Goal: Task Accomplishment & Management: Manage account settings

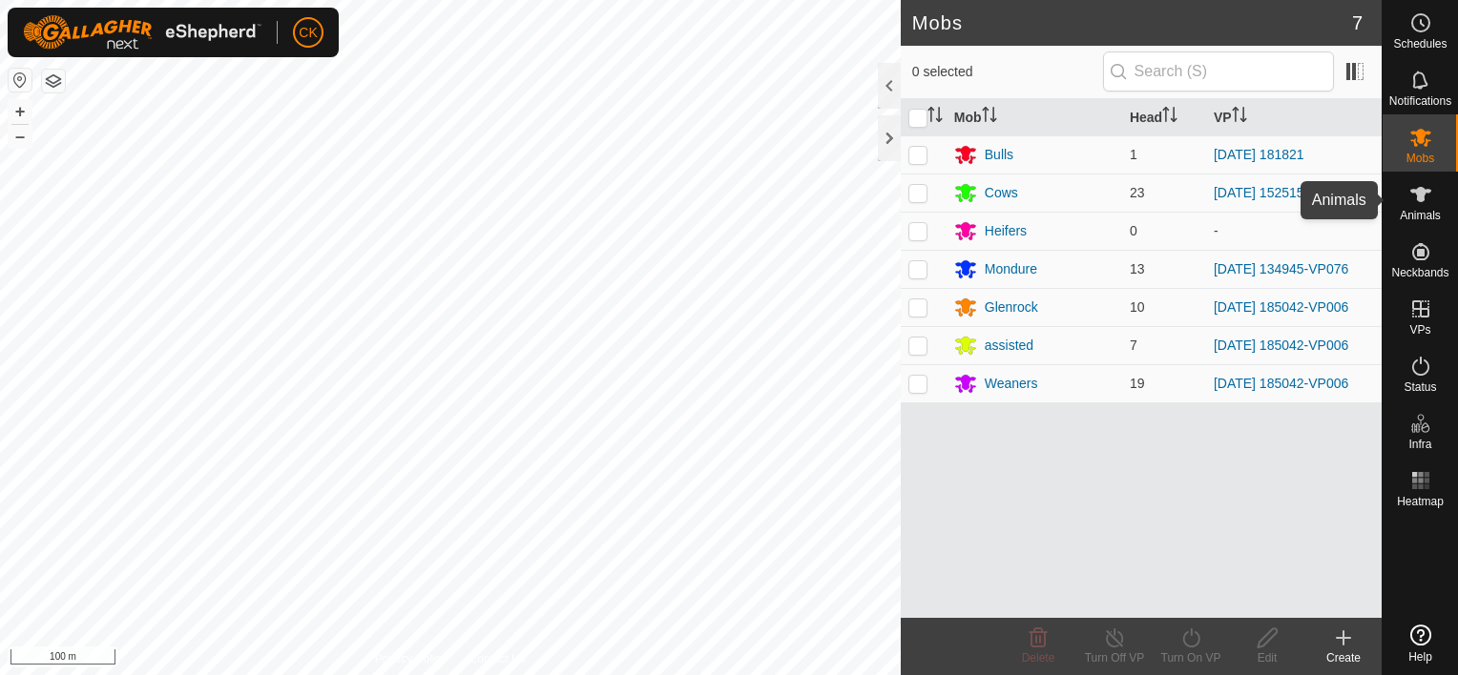
click at [1419, 191] on icon at bounding box center [1420, 194] width 21 height 15
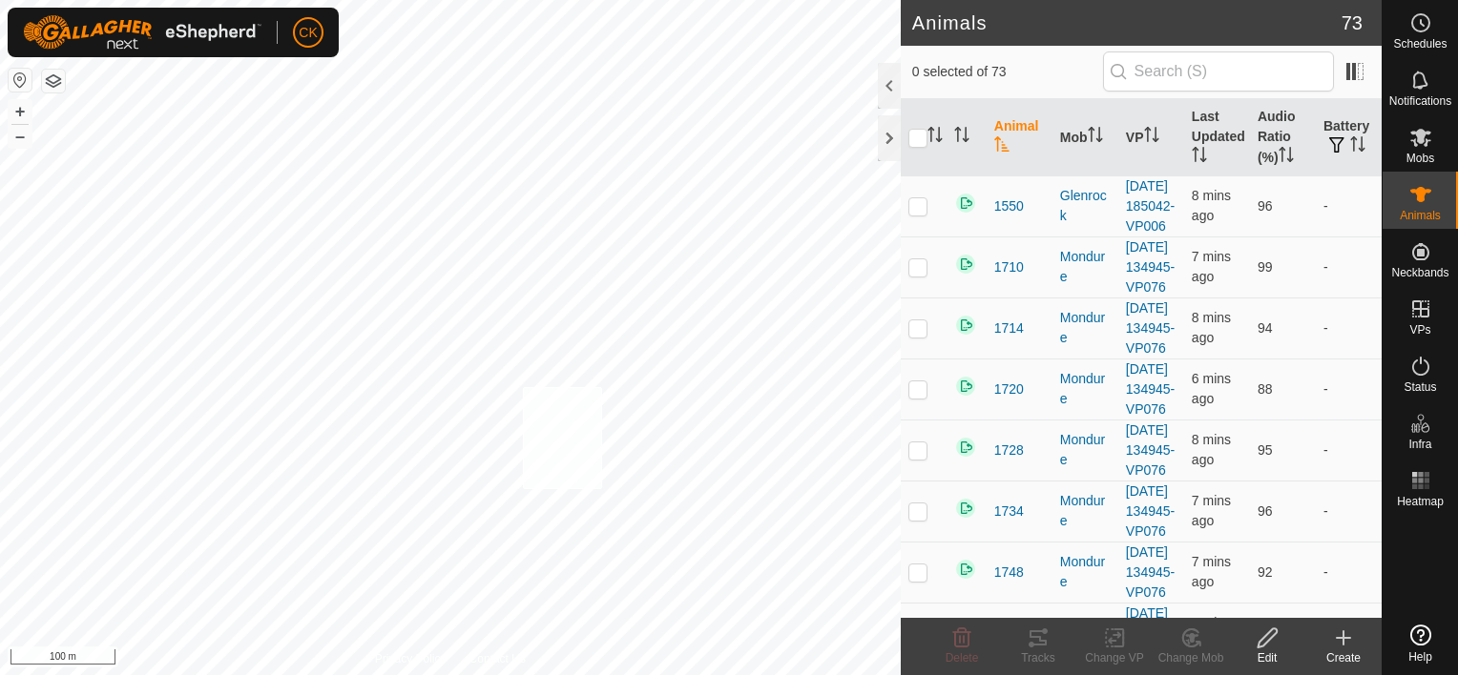
click at [523, 386] on div "2122 2558981056 Cows [DATE] 152515 + – ⇧ i 100 m" at bounding box center [450, 337] width 901 height 675
checkbox input "true"
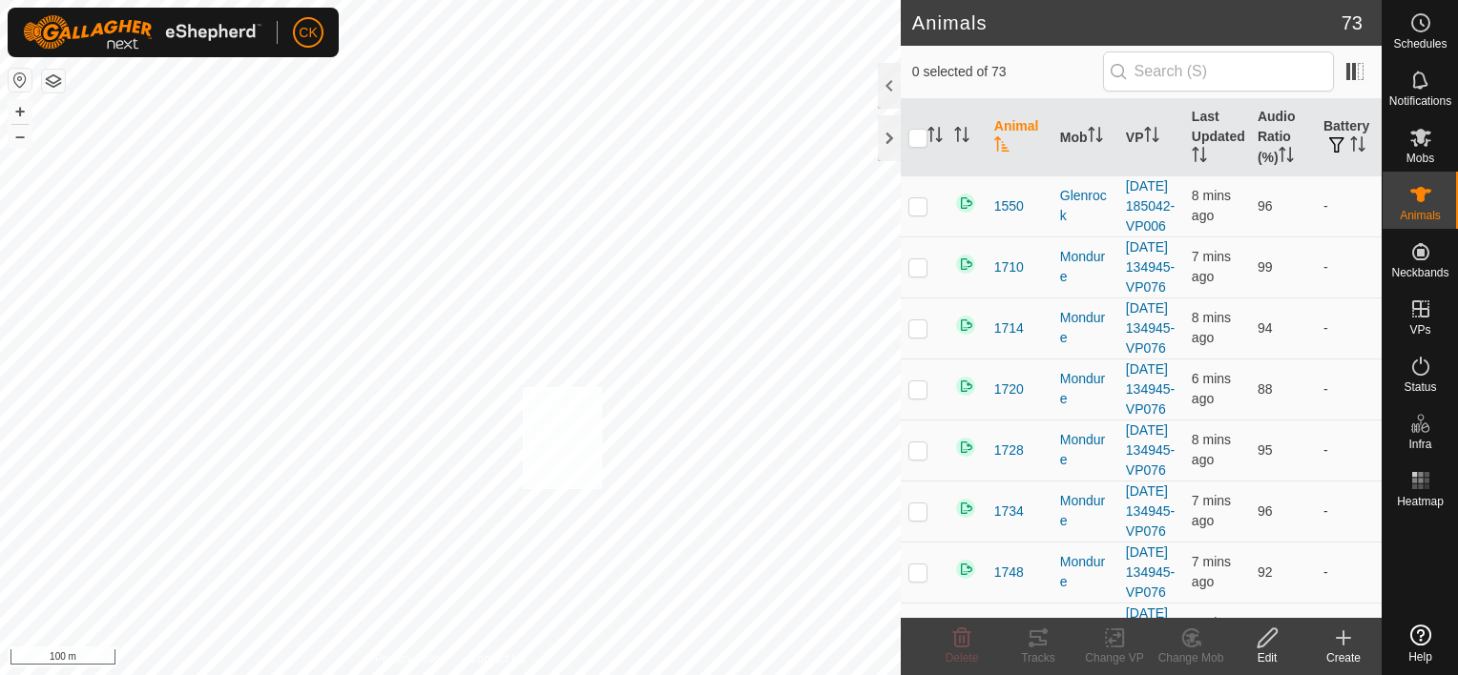
checkbox input "true"
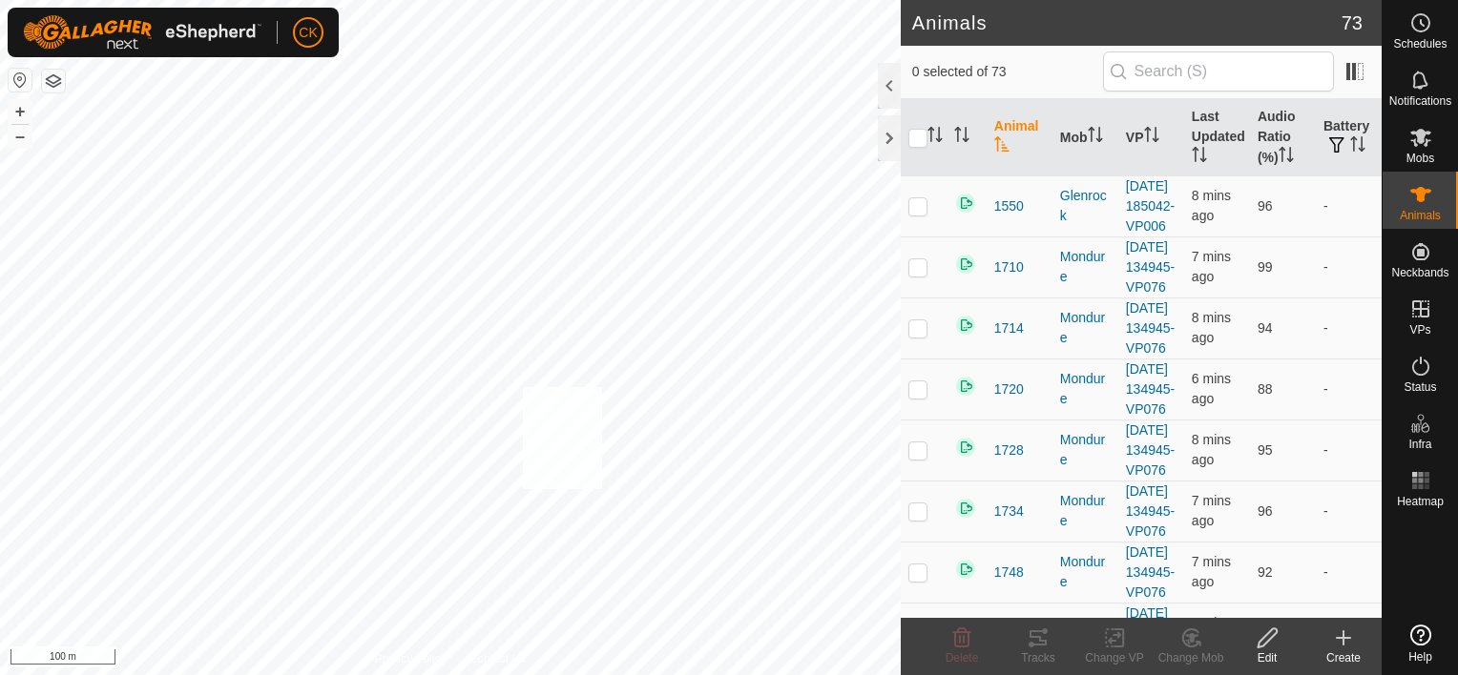
checkbox input "true"
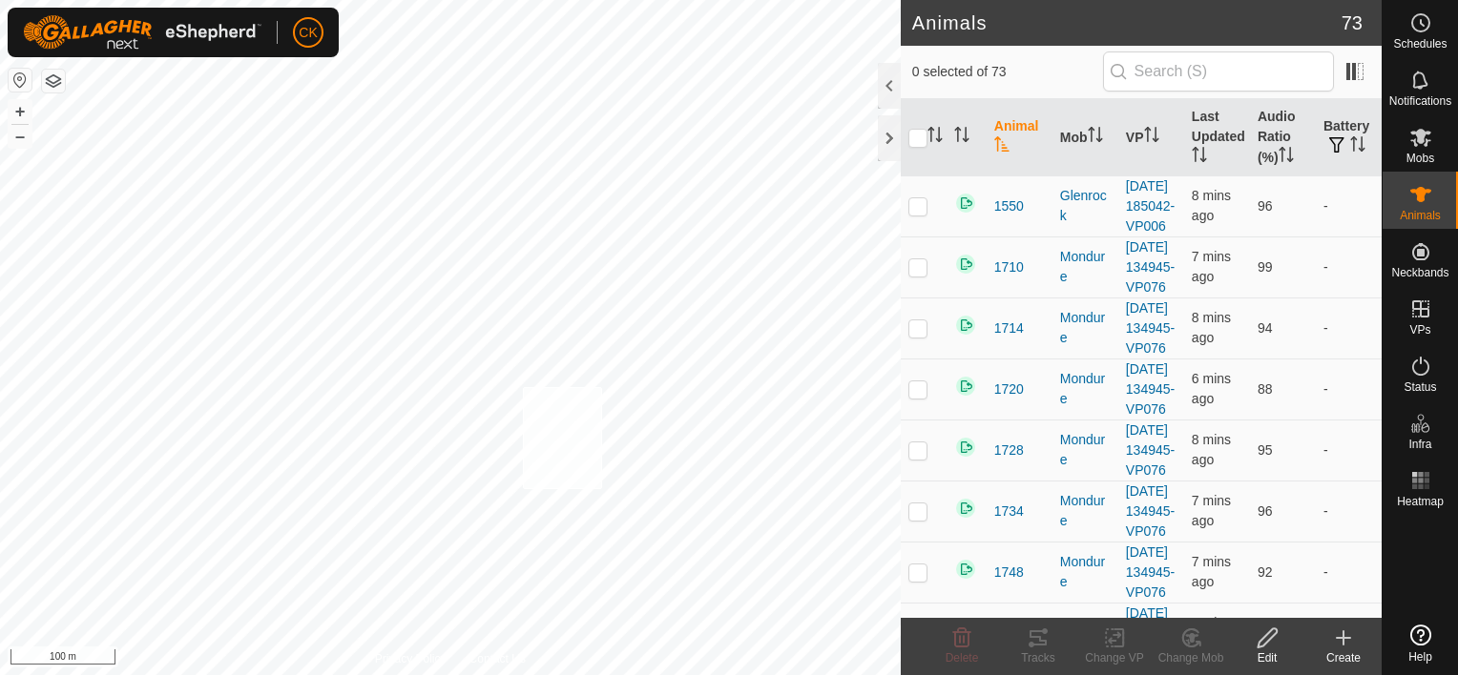
checkbox input "true"
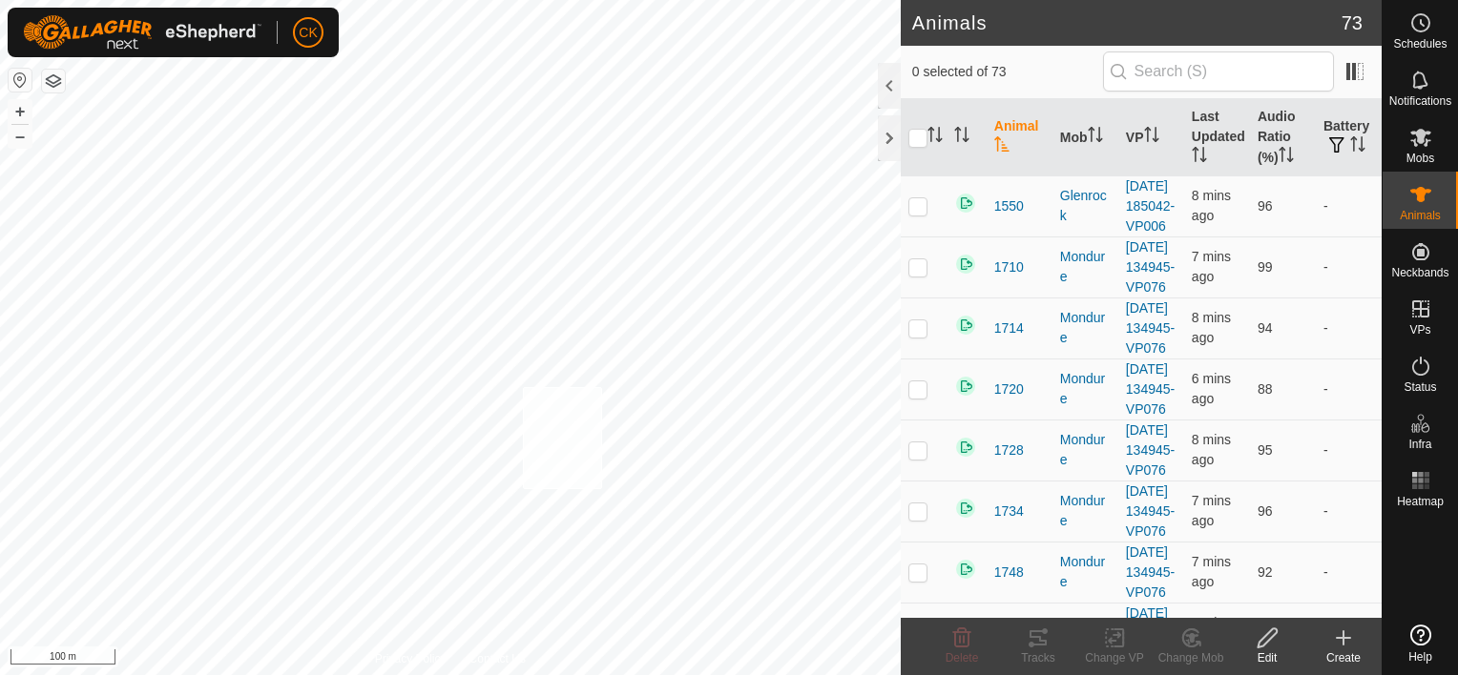
checkbox input "true"
click at [920, 133] on input "checkbox" at bounding box center [917, 138] width 19 height 19
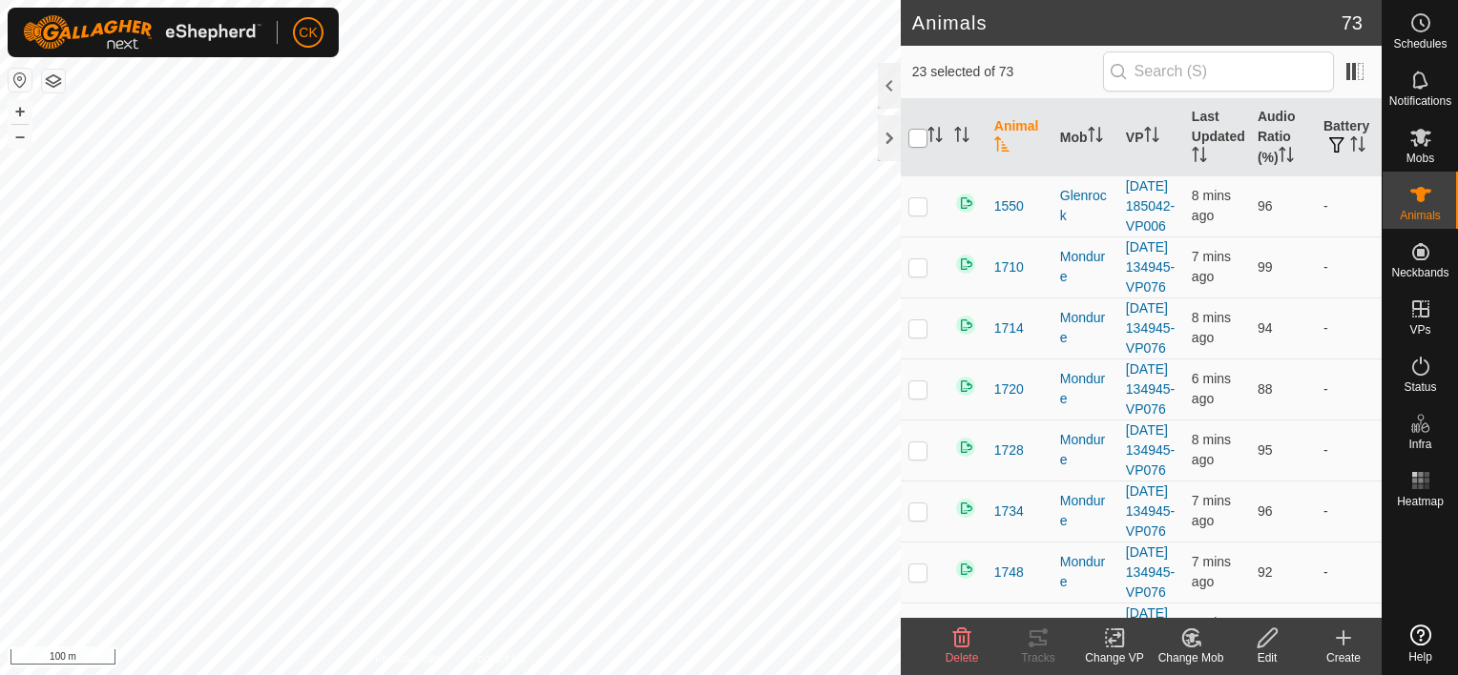
checkbox input "true"
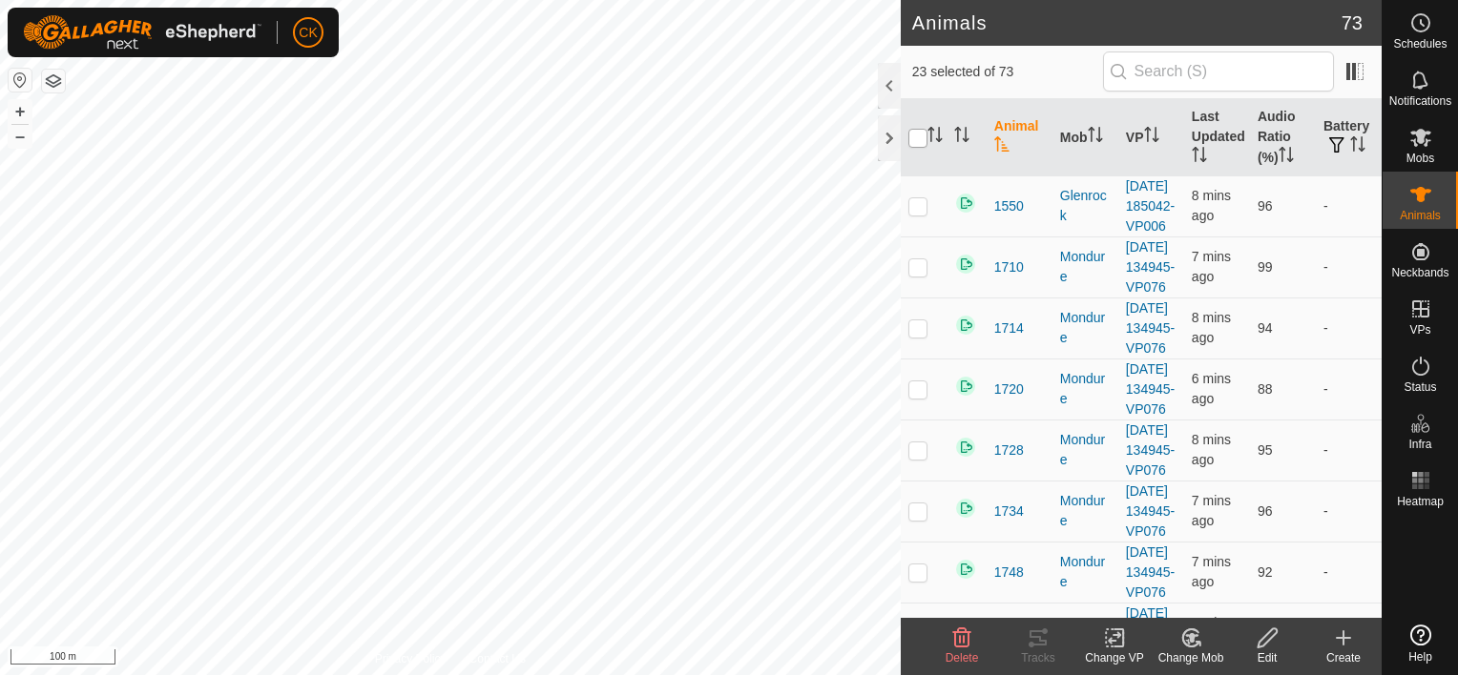
checkbox input "true"
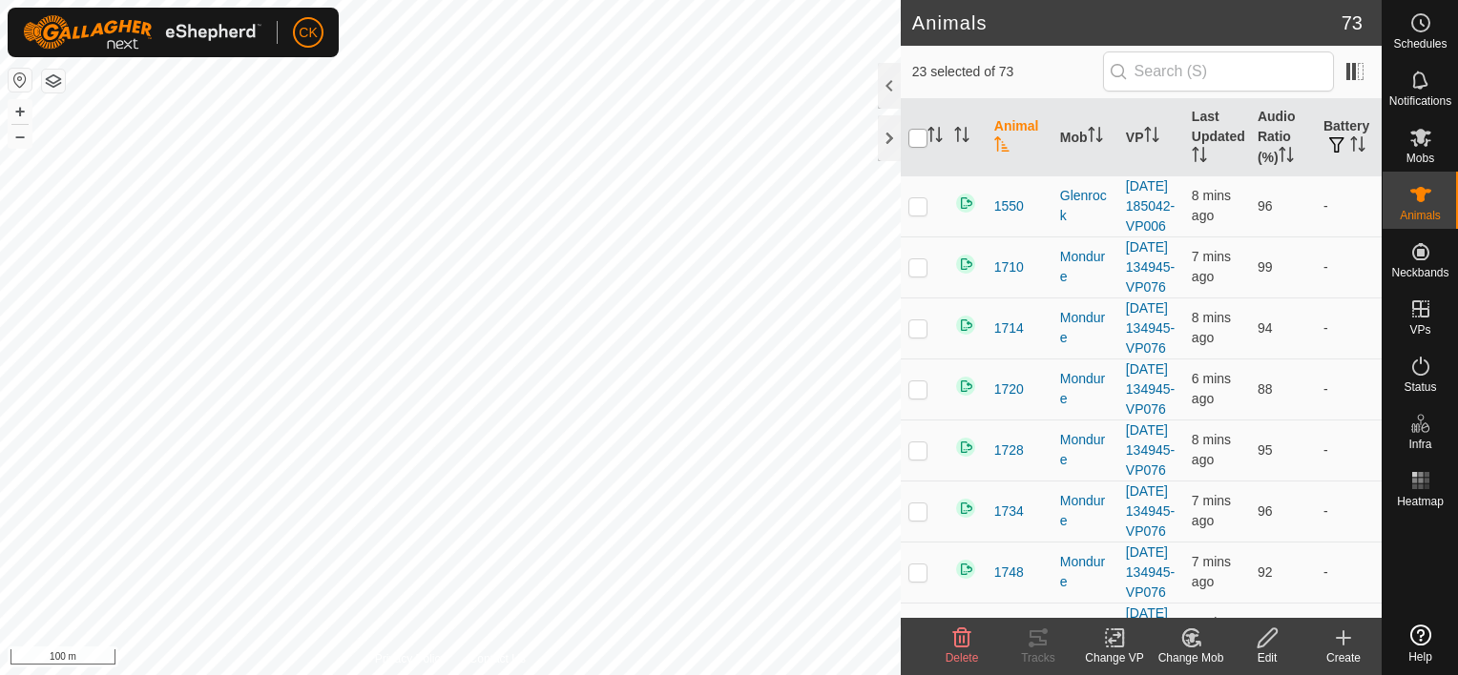
checkbox input "true"
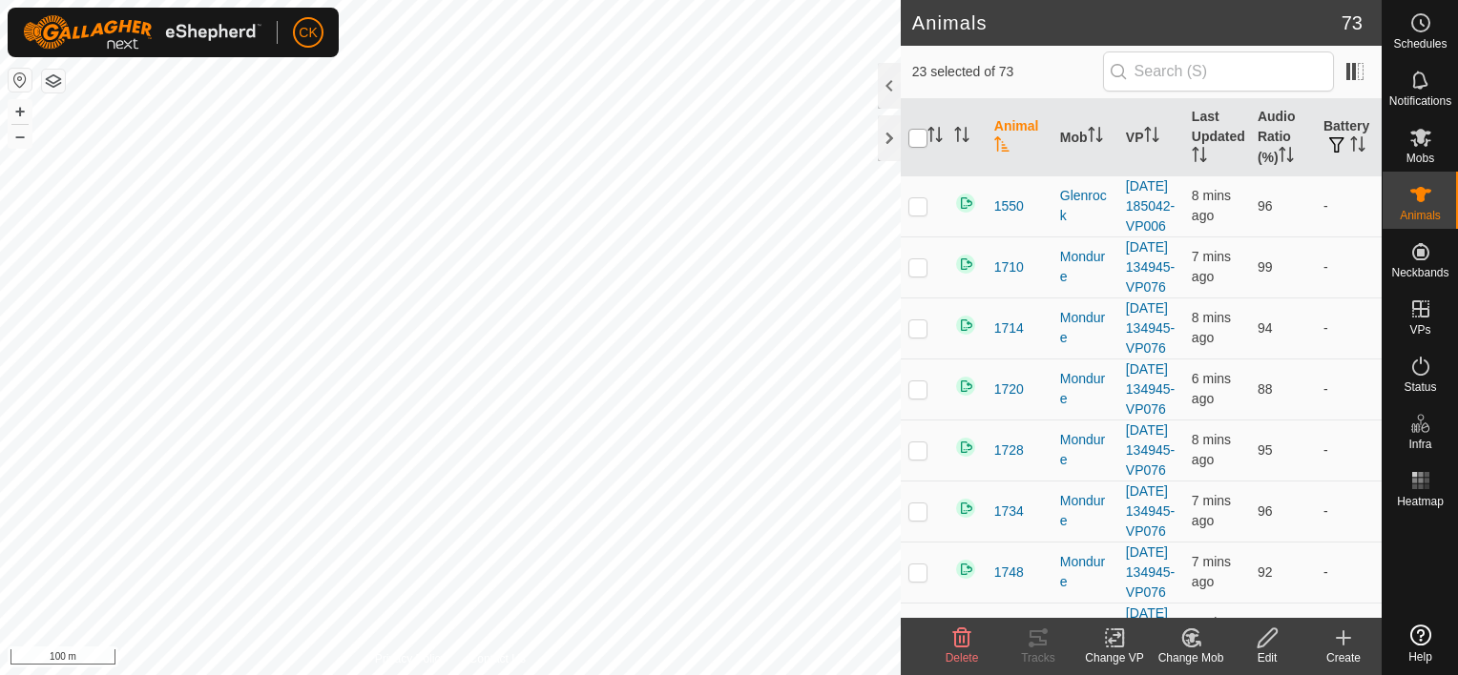
checkbox input "true"
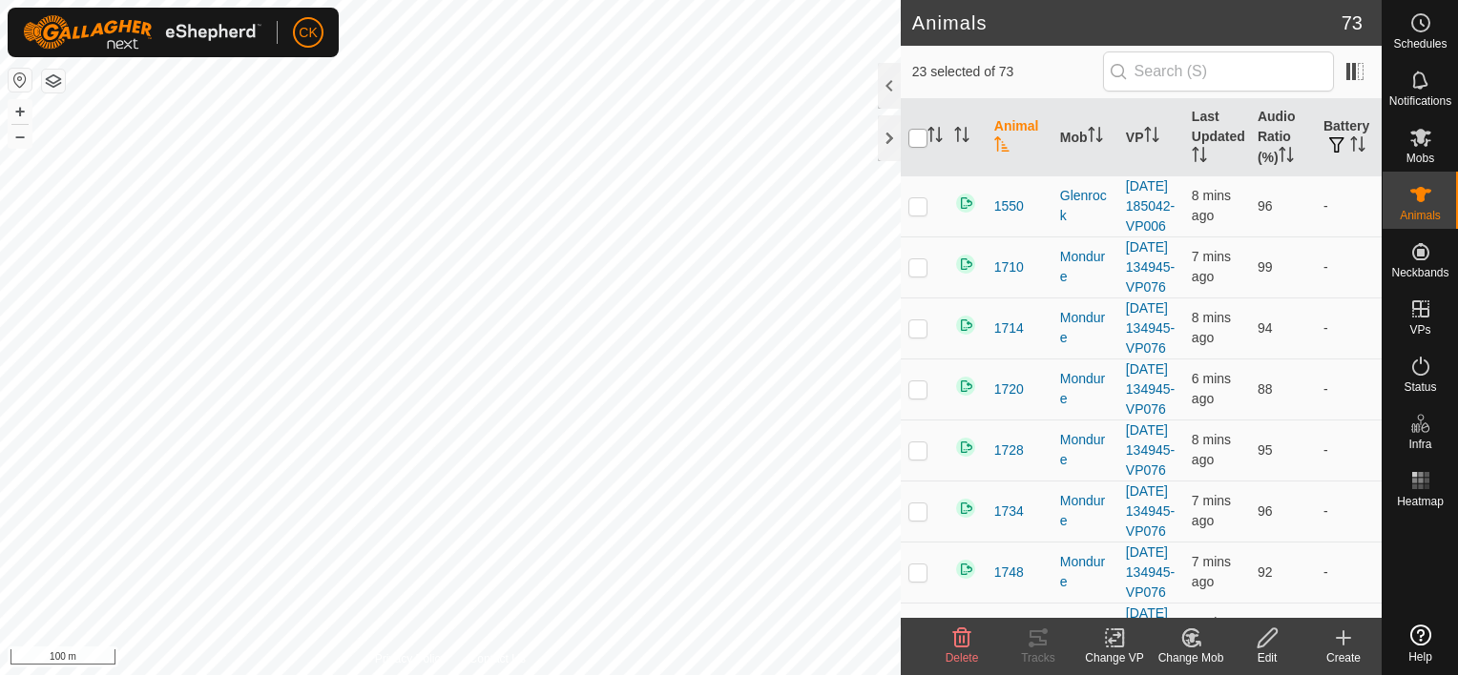
checkbox input "true"
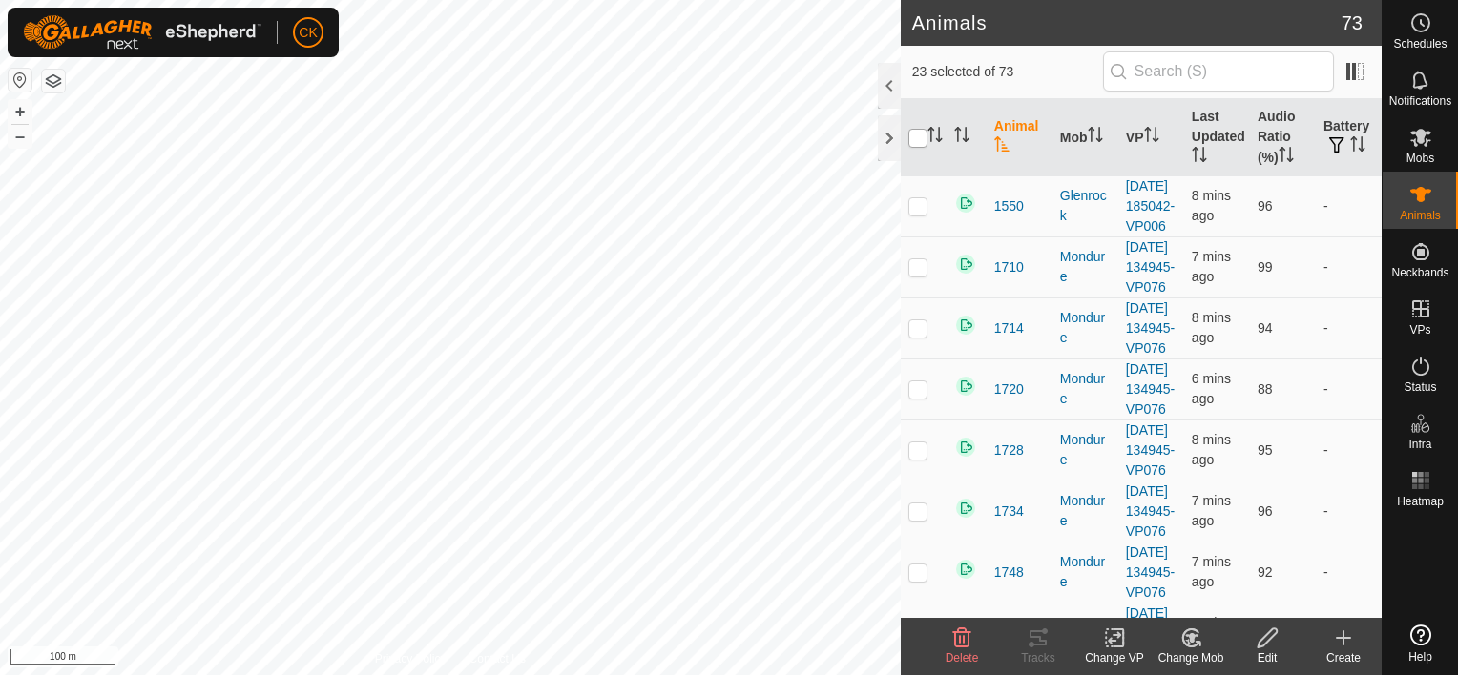
checkbox input "true"
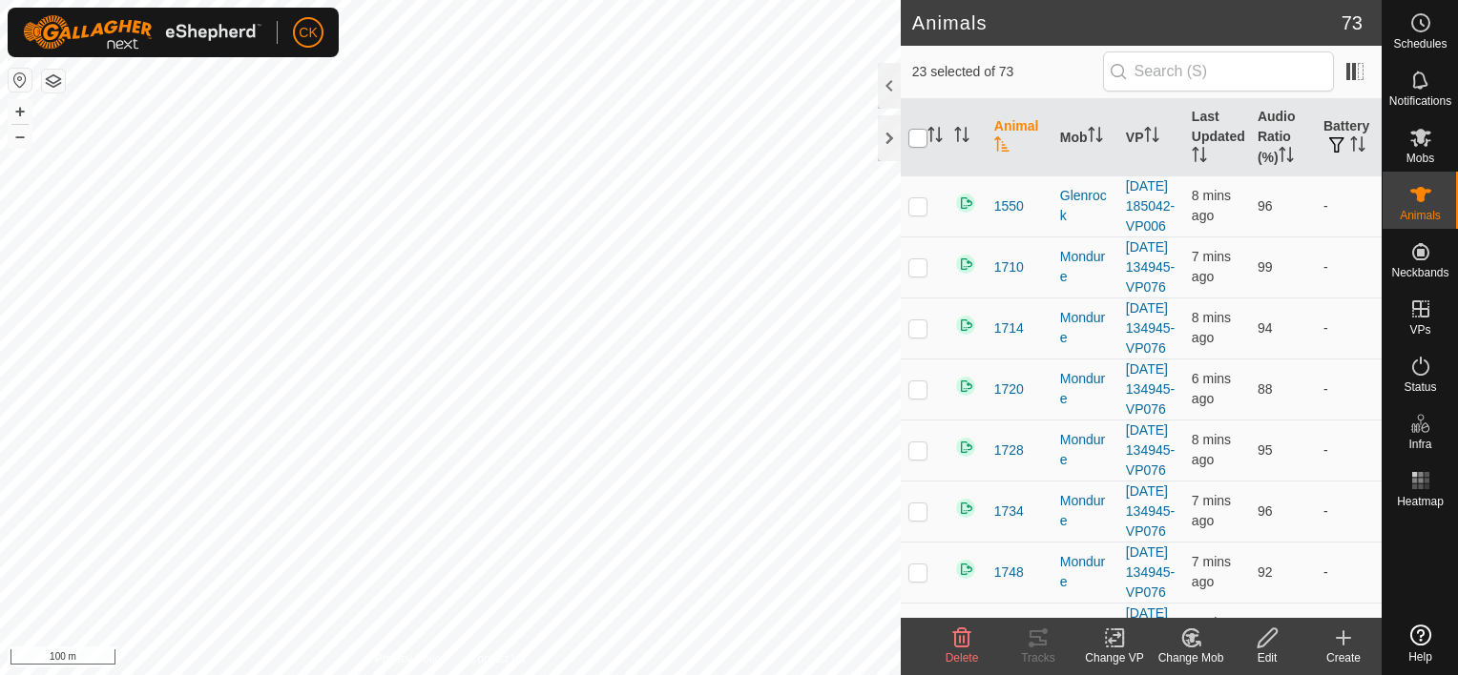
checkbox input "true"
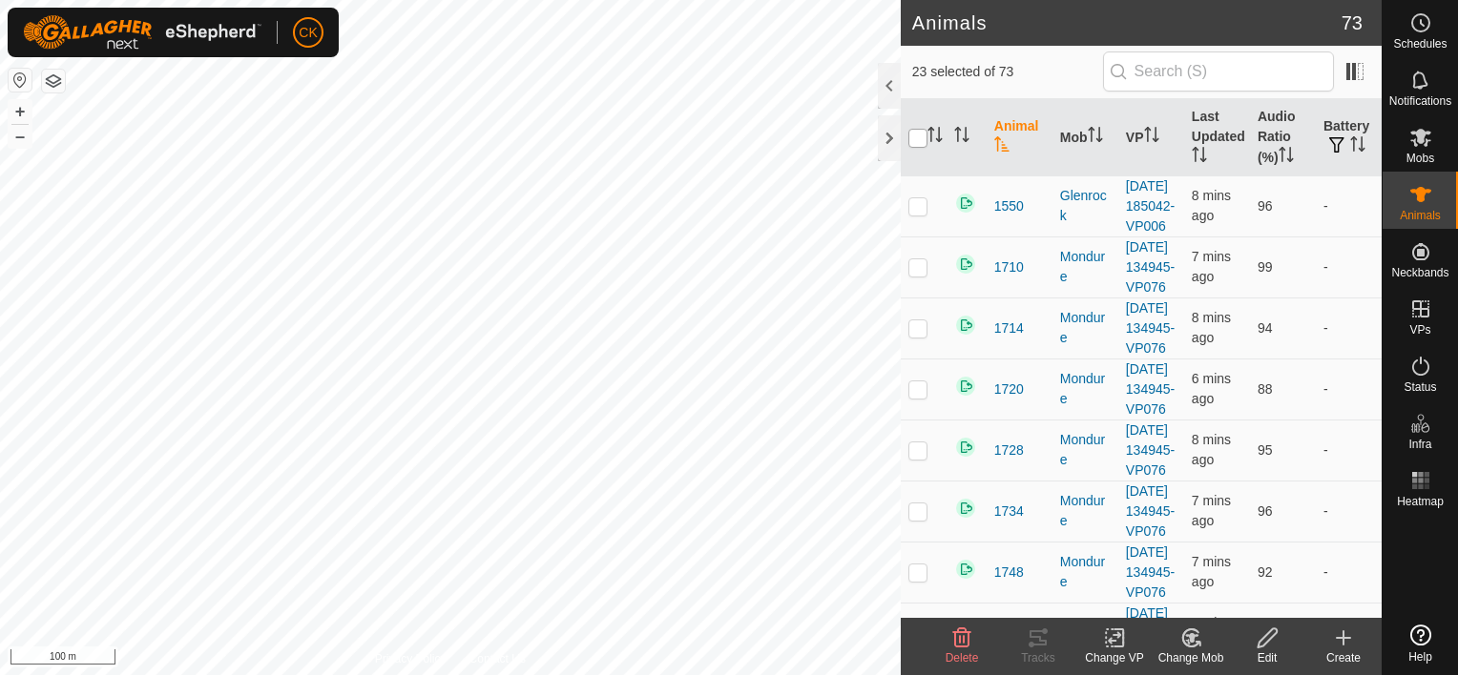
checkbox input "true"
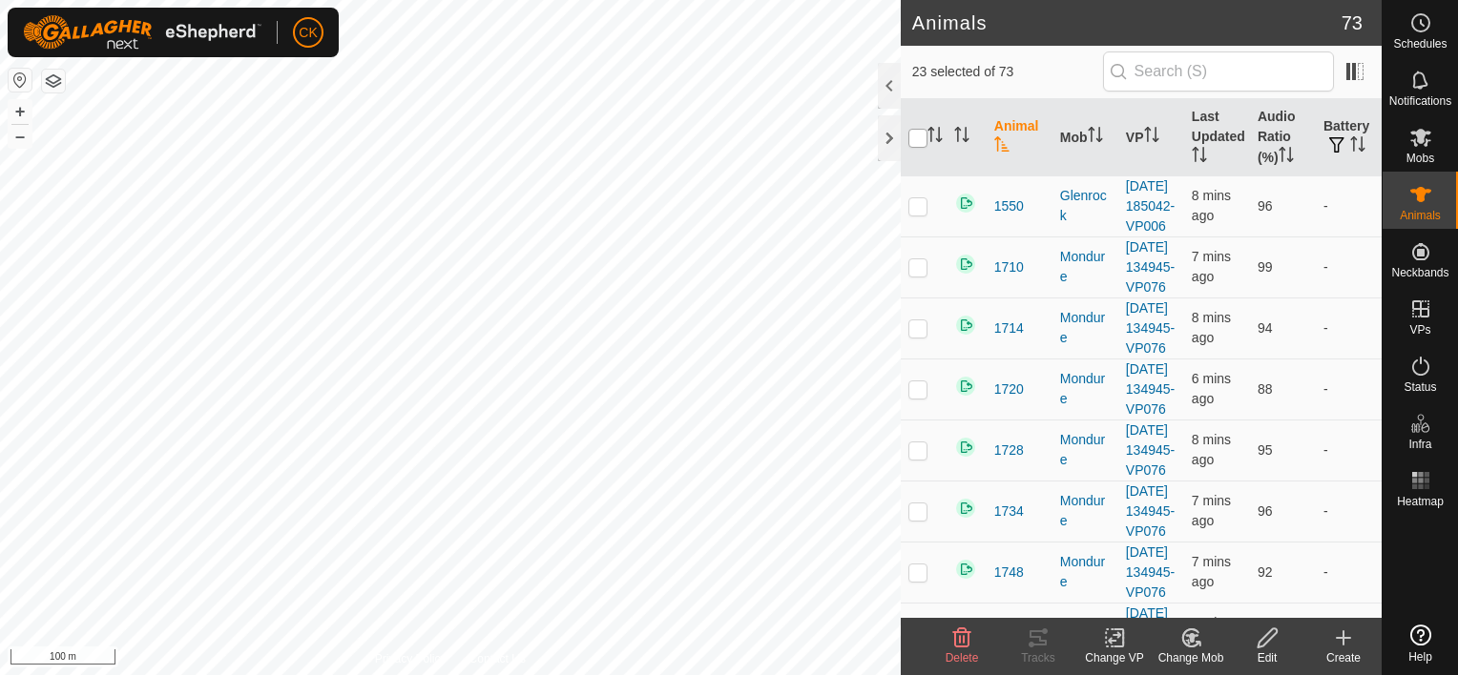
checkbox input "true"
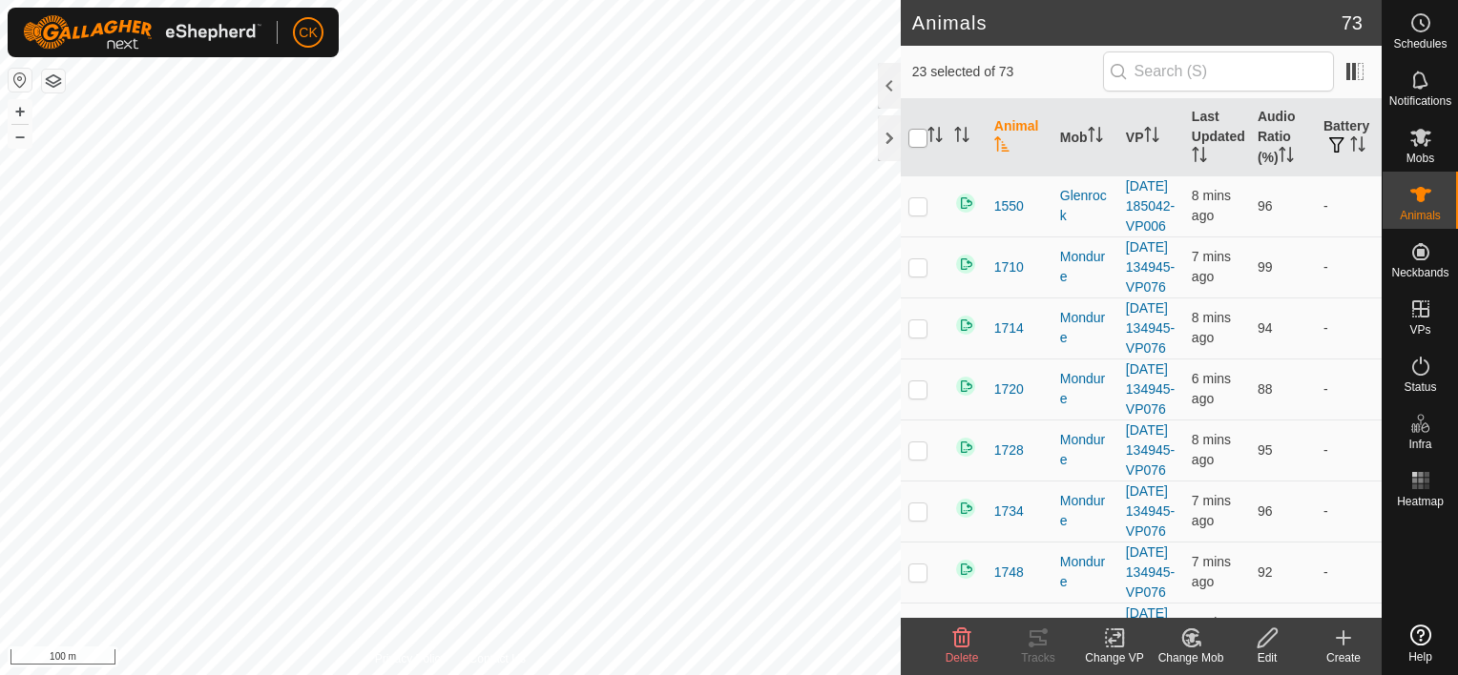
checkbox input "true"
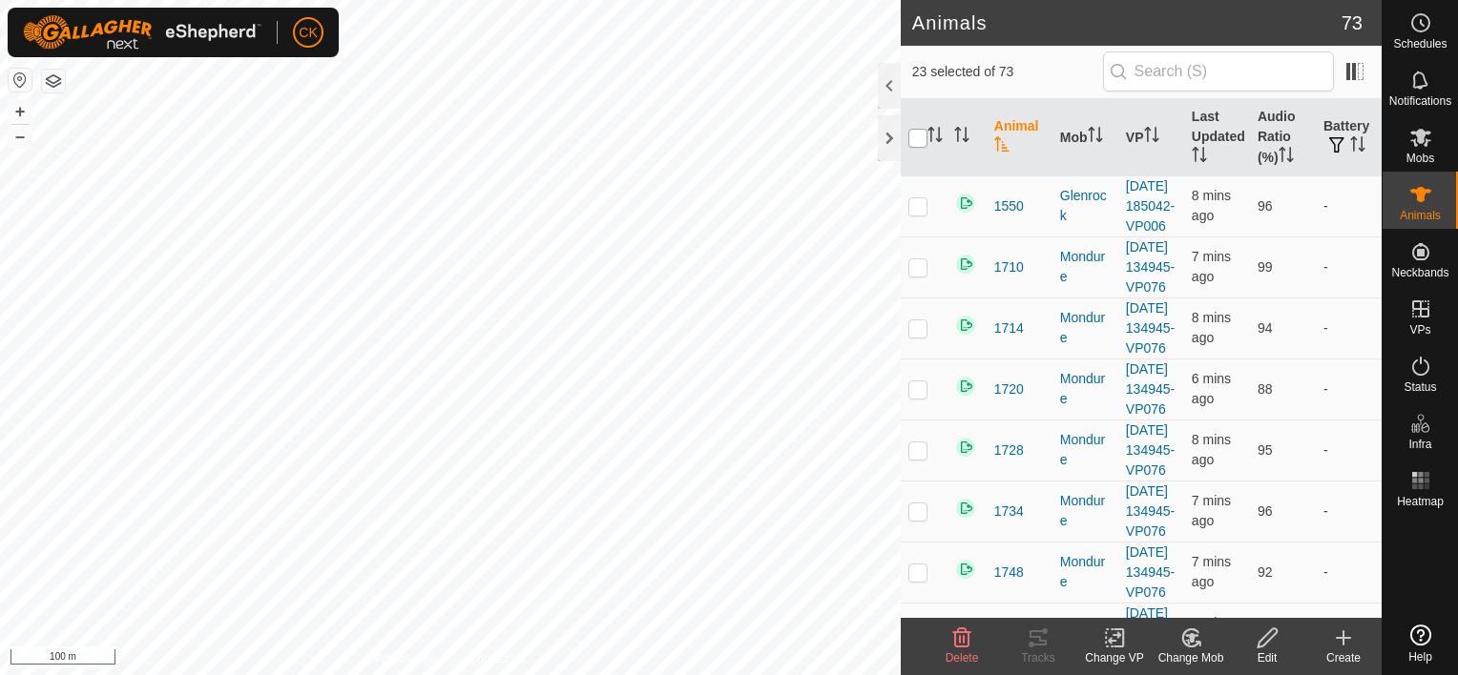
checkbox input "true"
click at [920, 133] on input "checkbox" at bounding box center [917, 138] width 19 height 19
checkbox input "false"
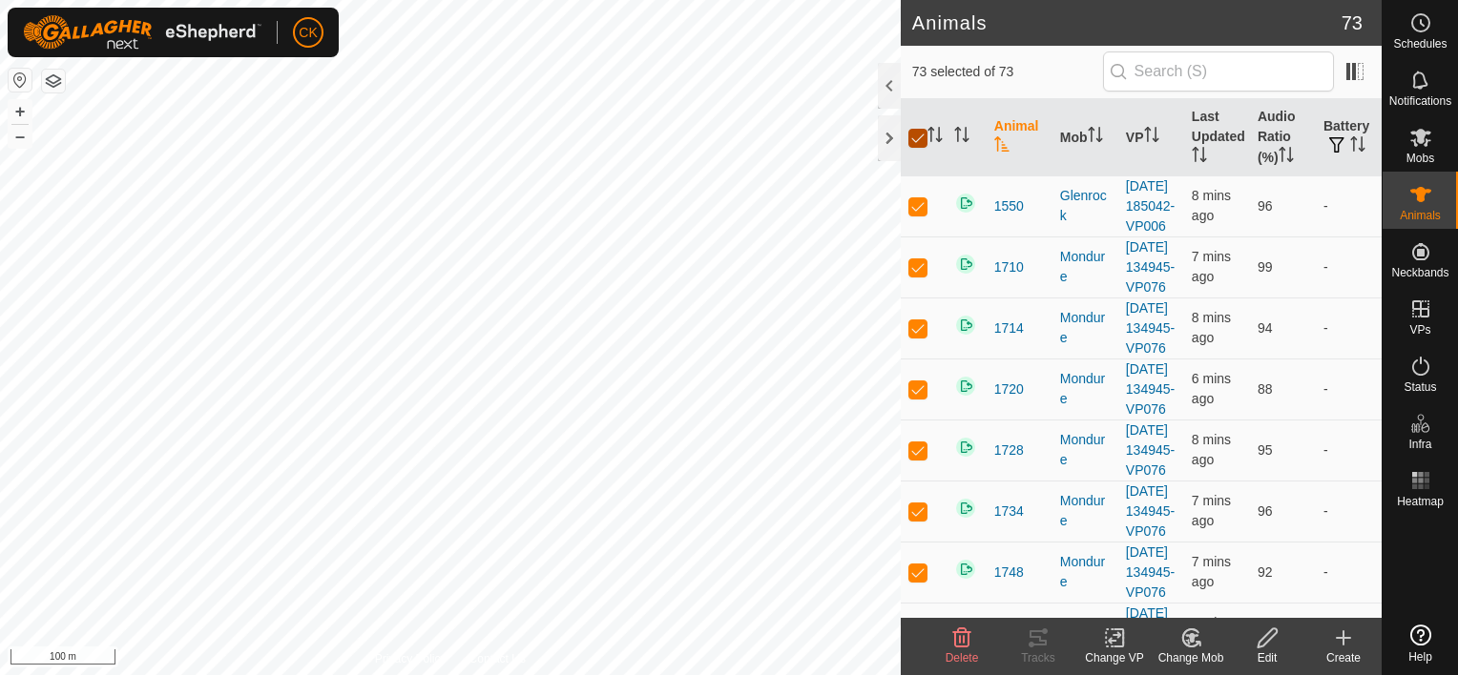
checkbox input "false"
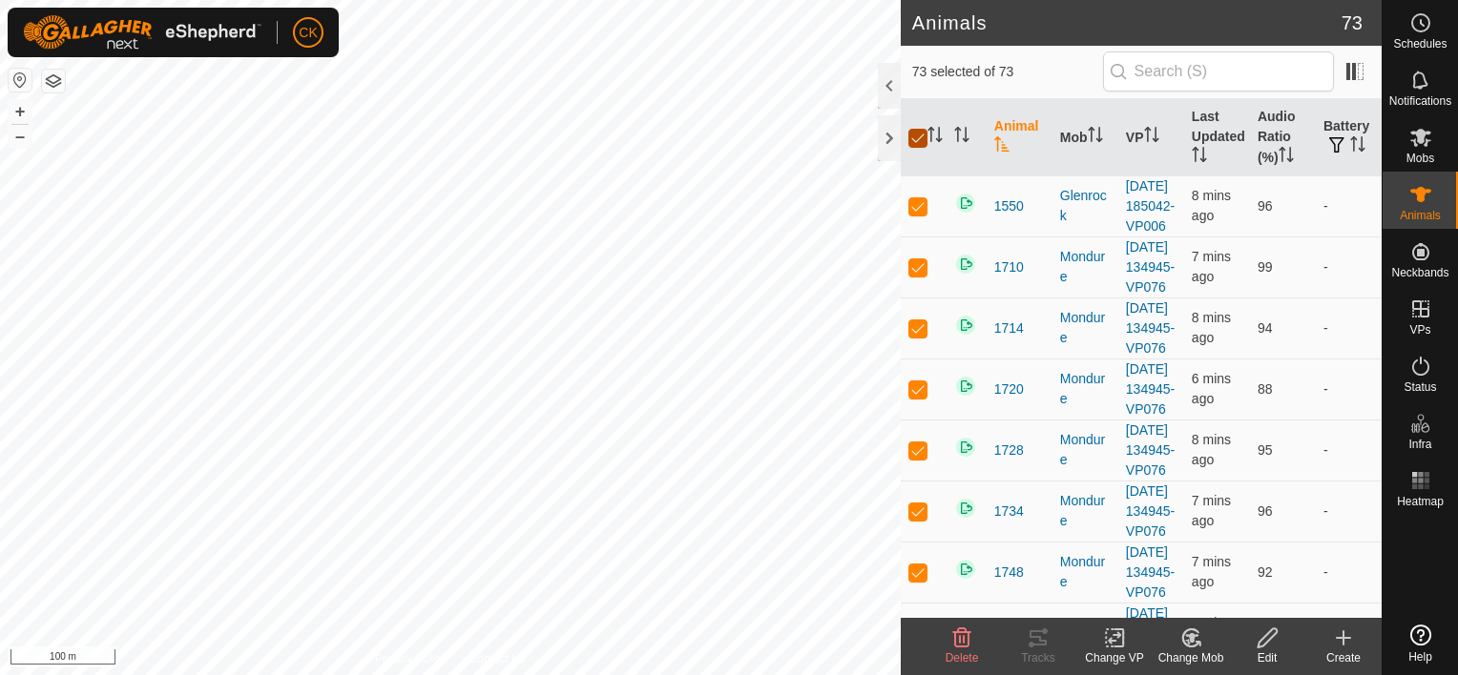
checkbox input "false"
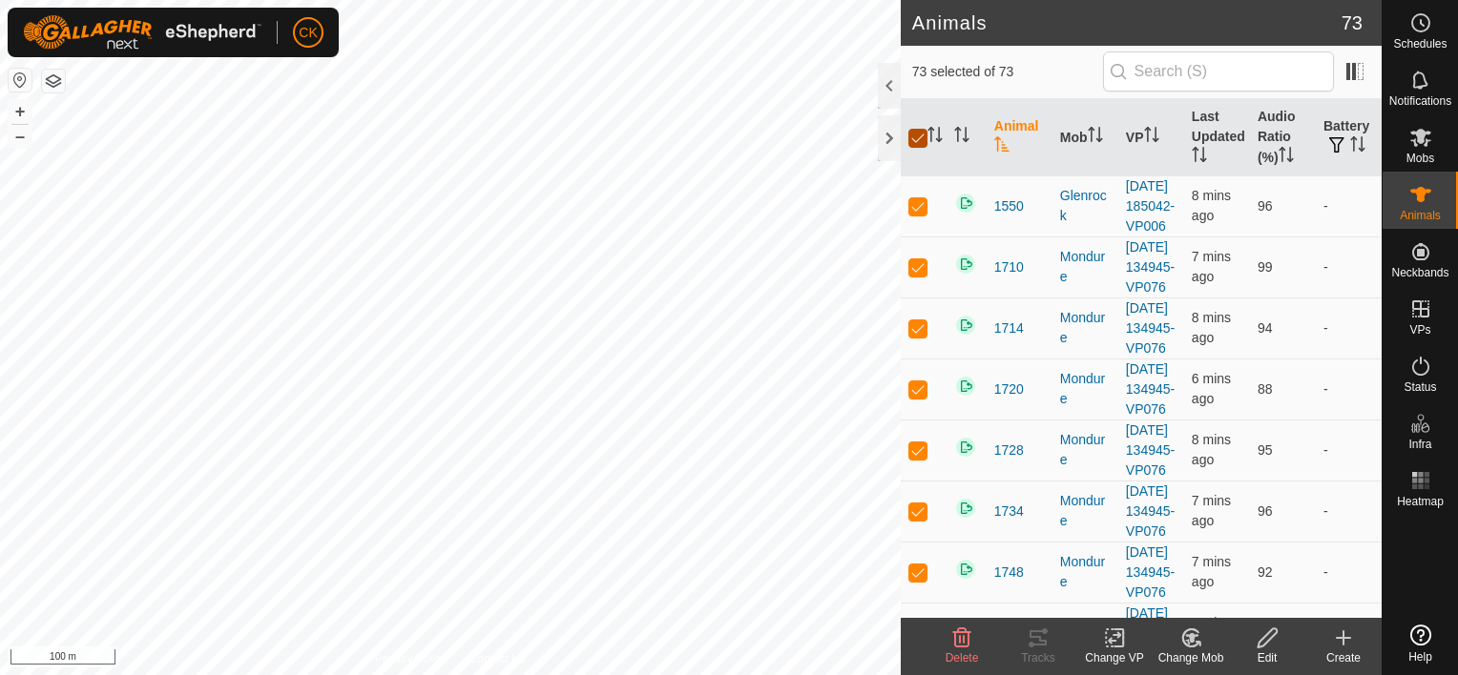
checkbox input "false"
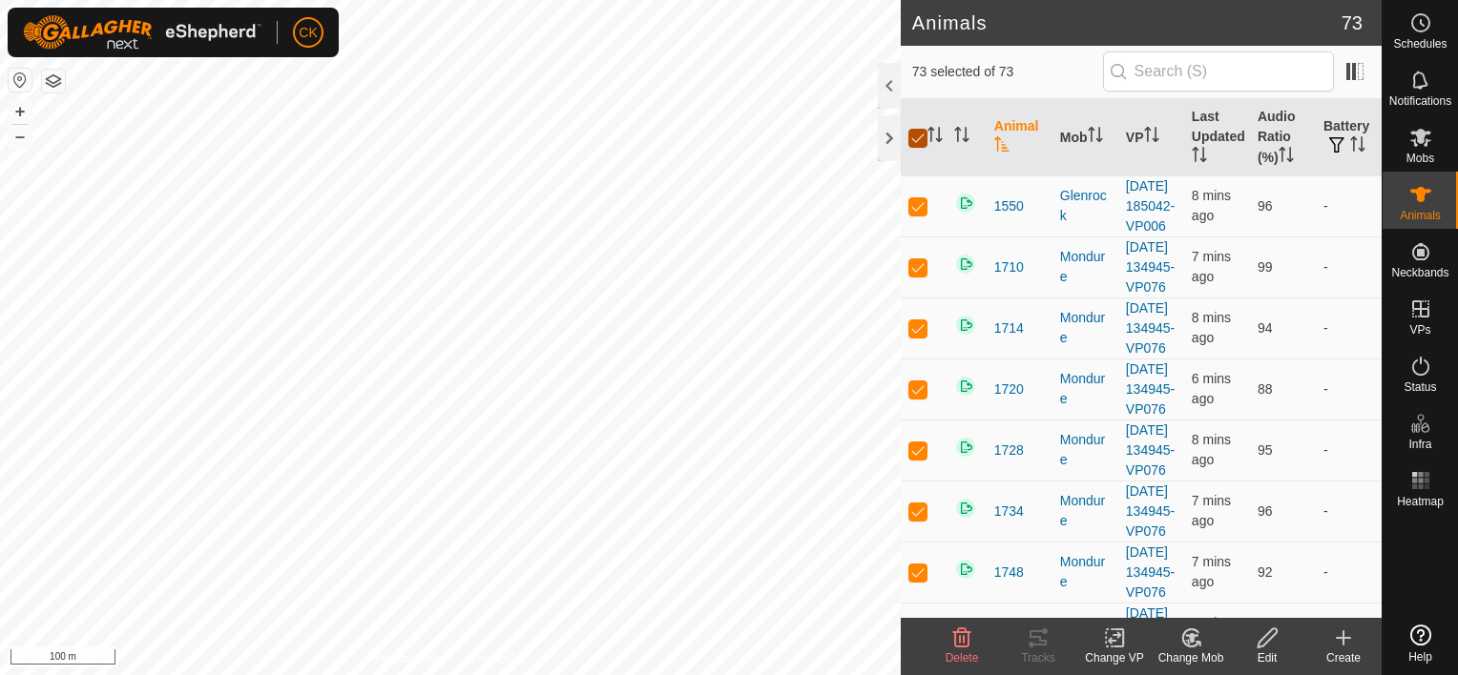
checkbox input "false"
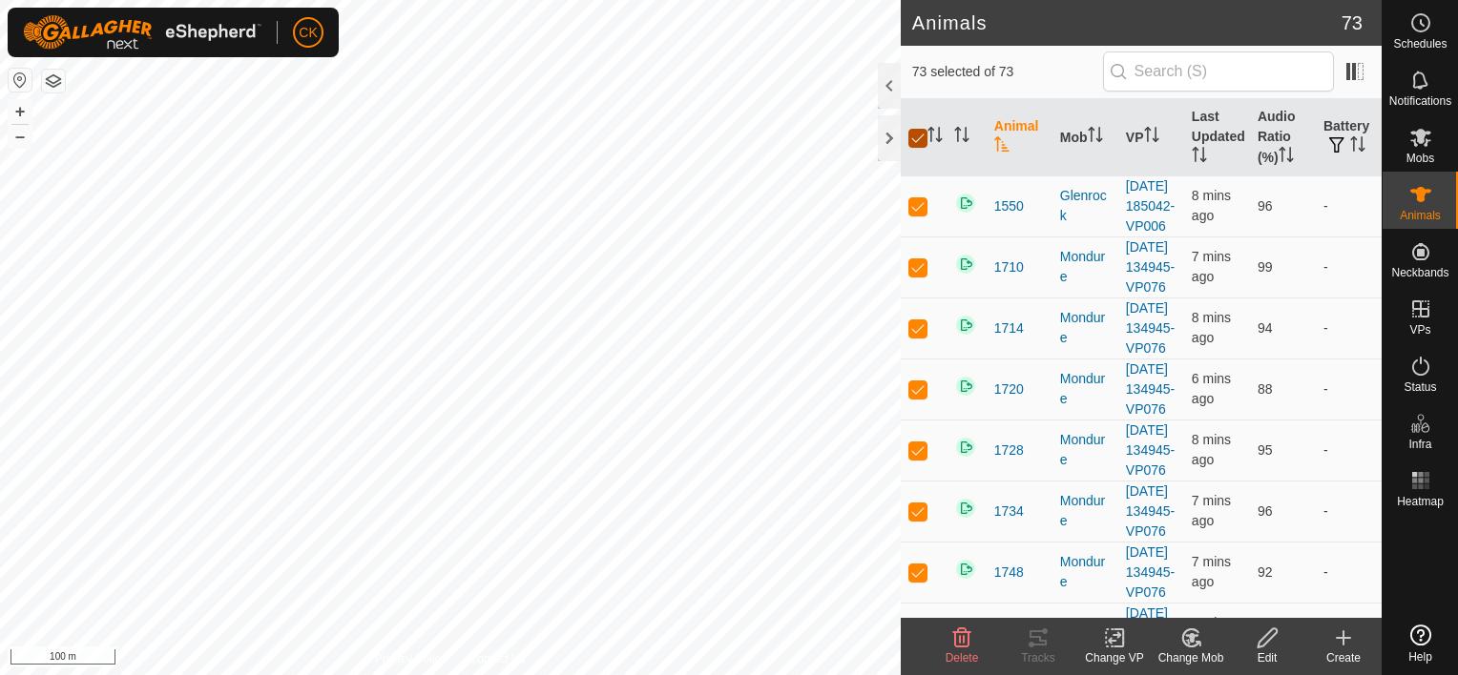
checkbox input "false"
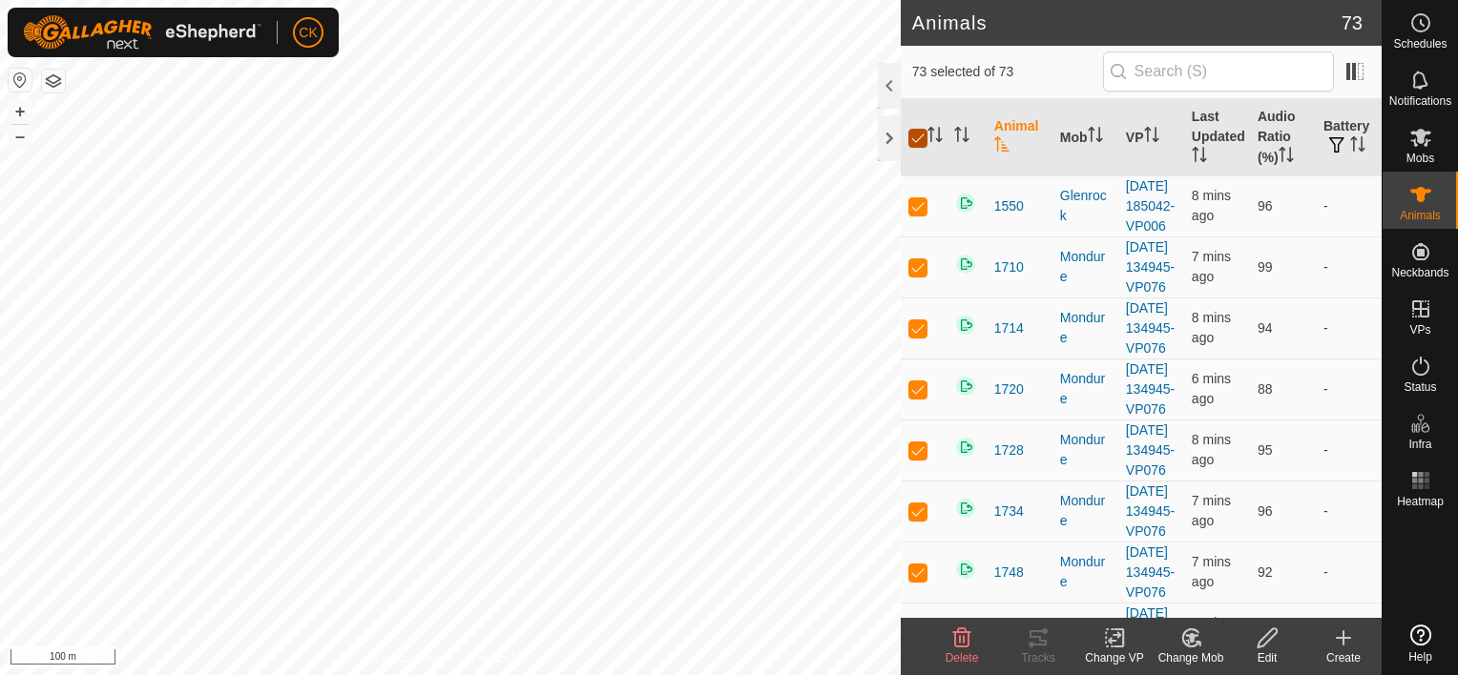
checkbox input "false"
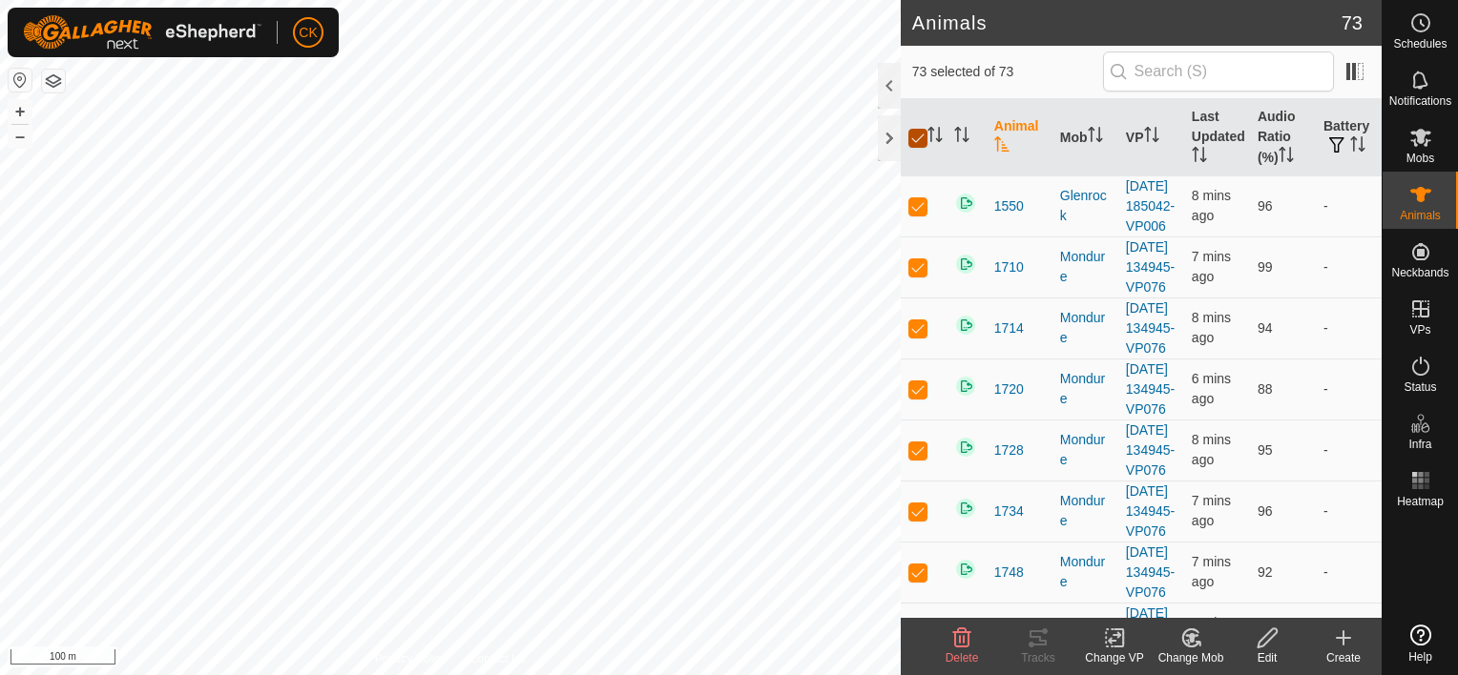
checkbox input "false"
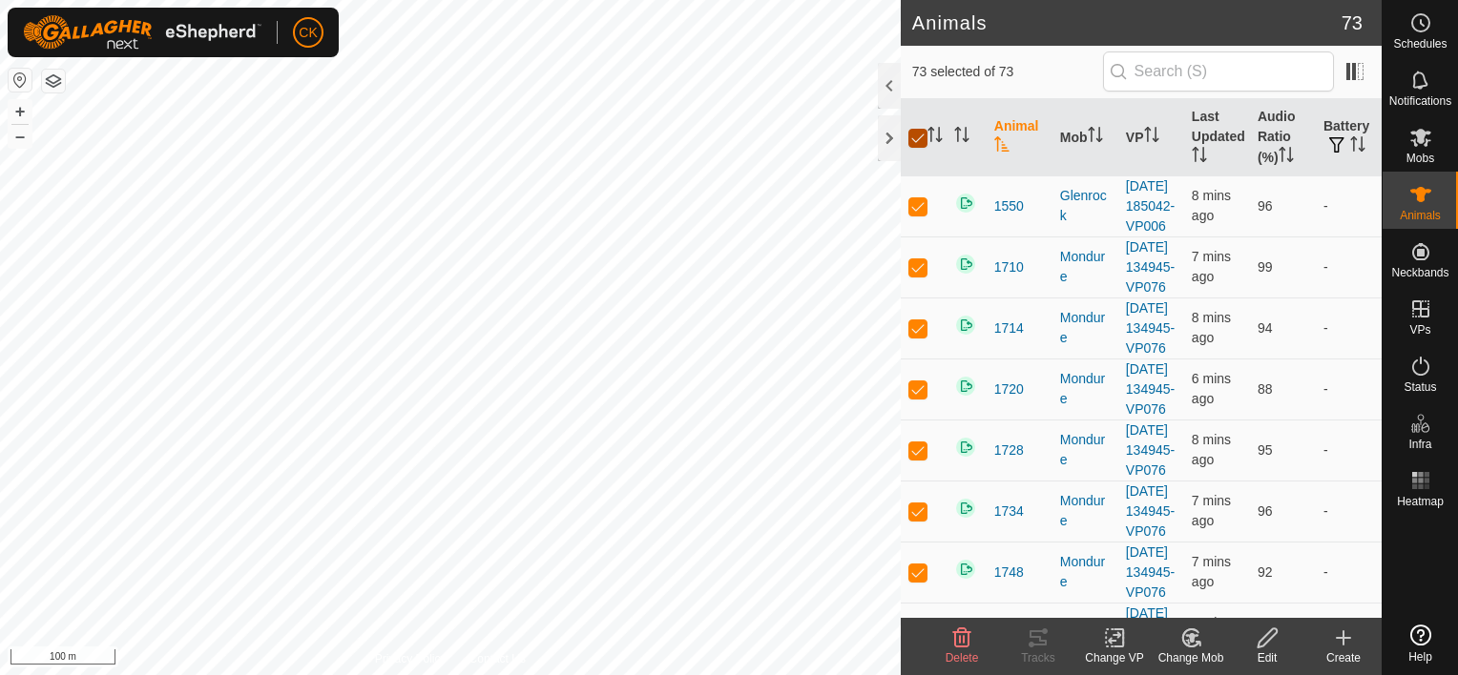
checkbox input "false"
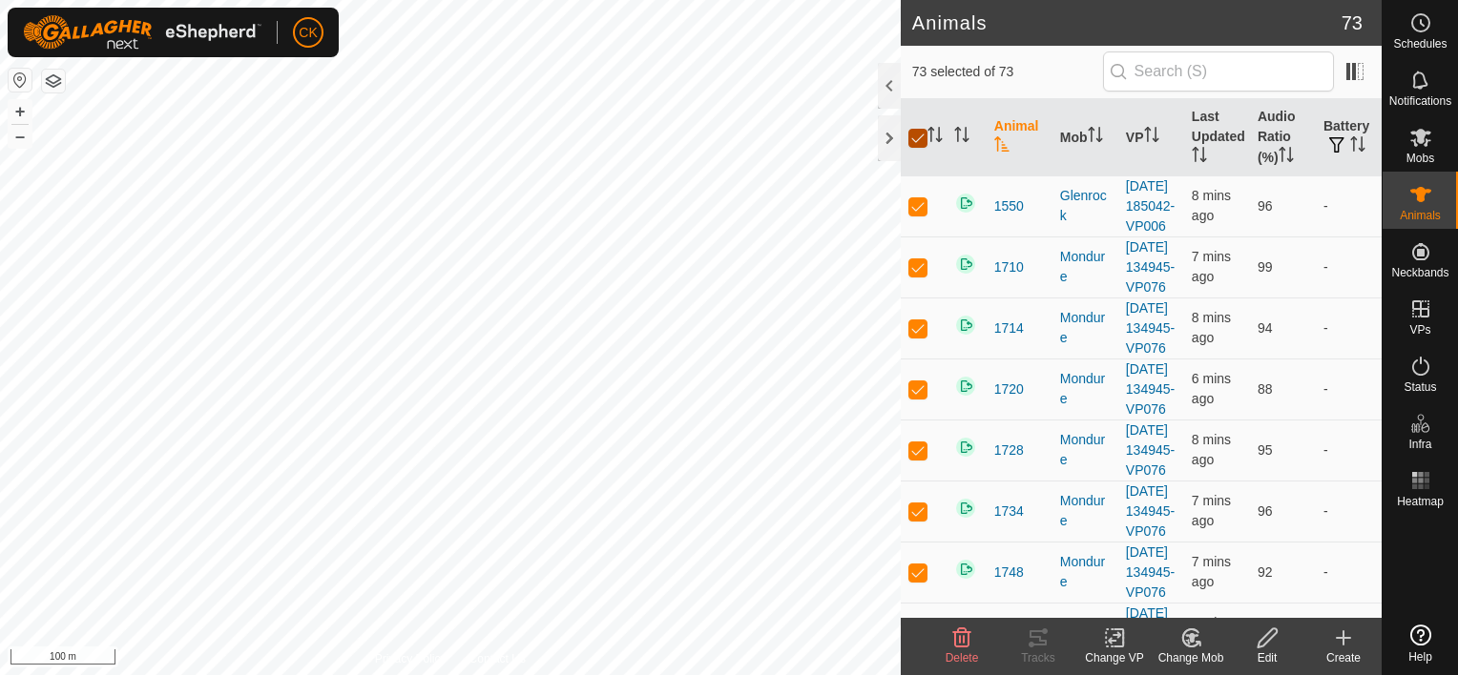
checkbox input "false"
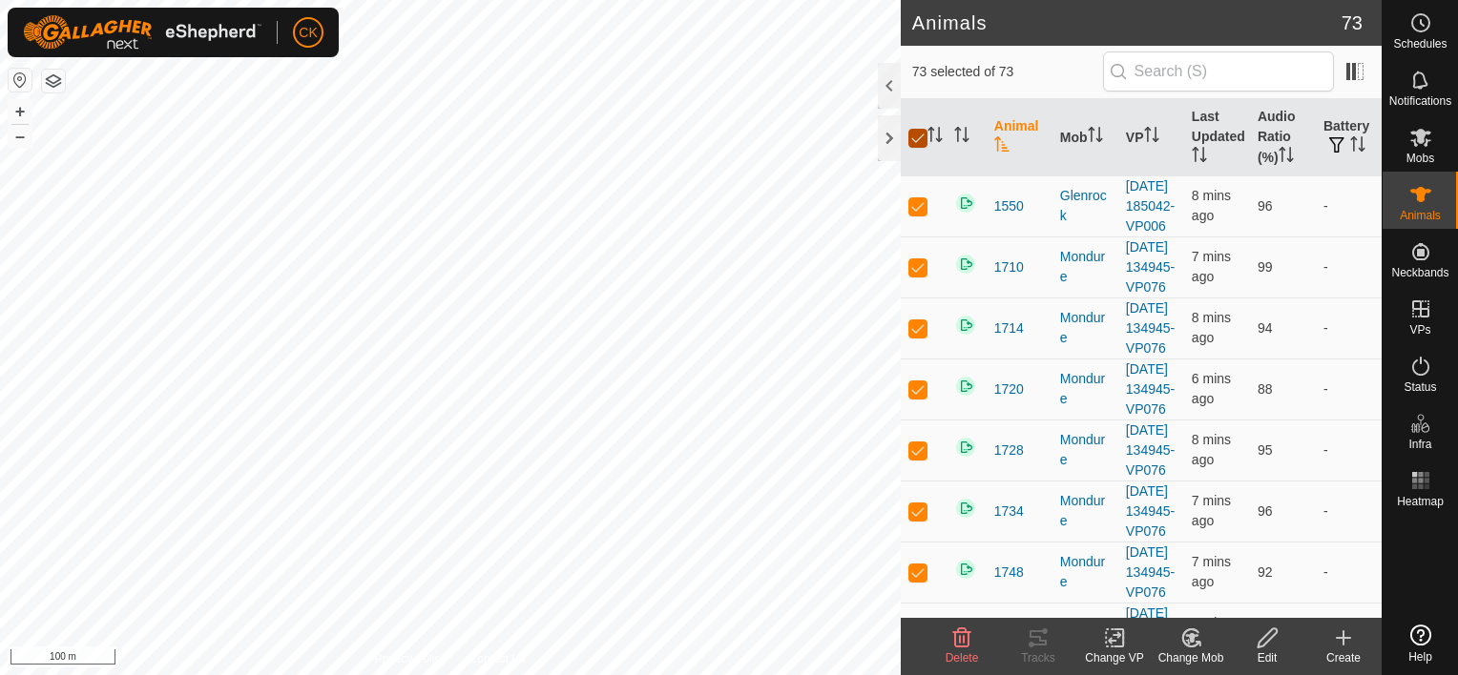
checkbox input "false"
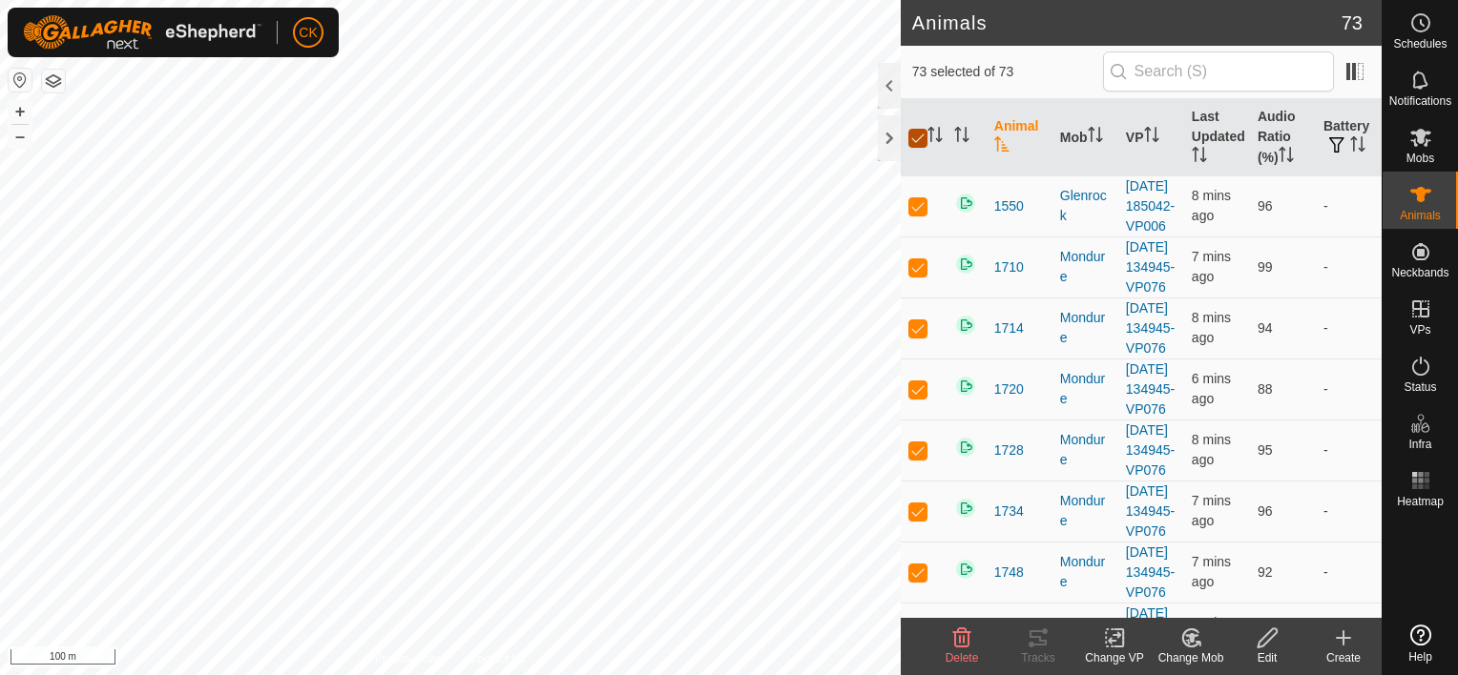
checkbox input "false"
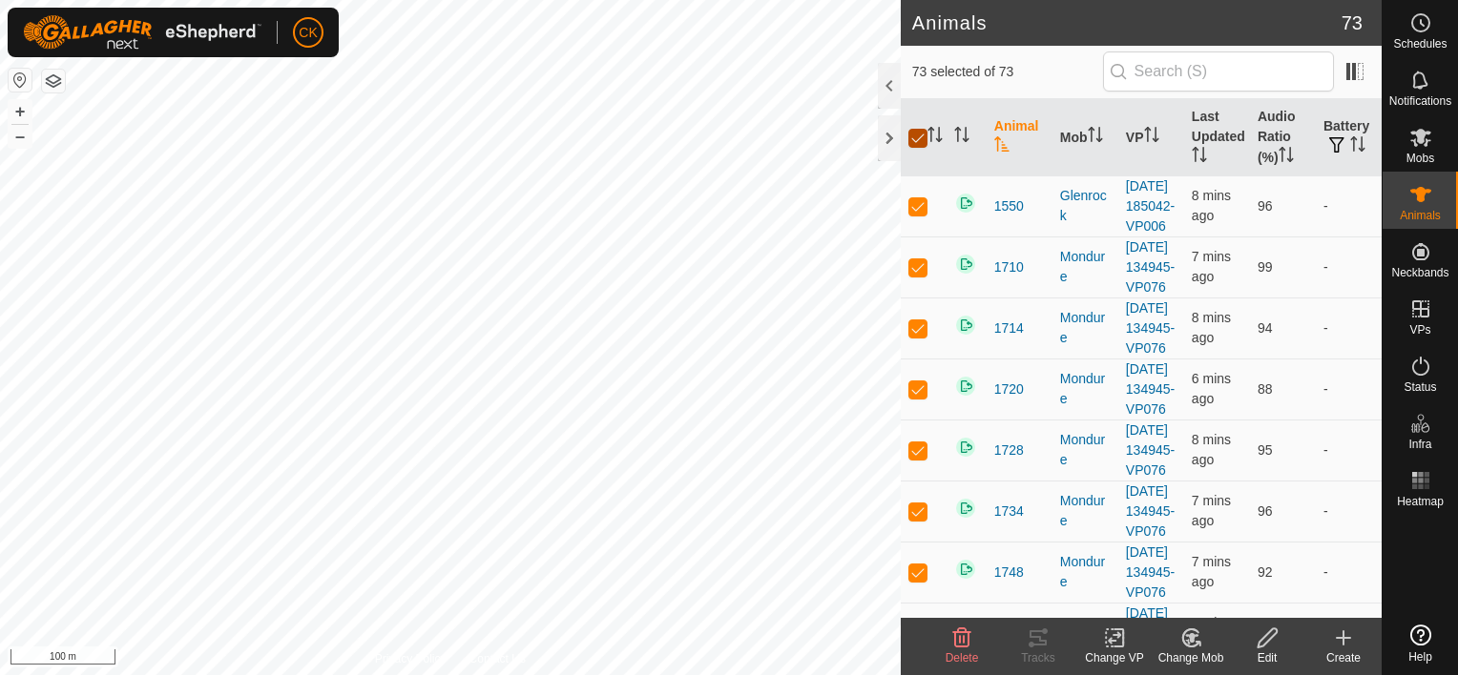
checkbox input "false"
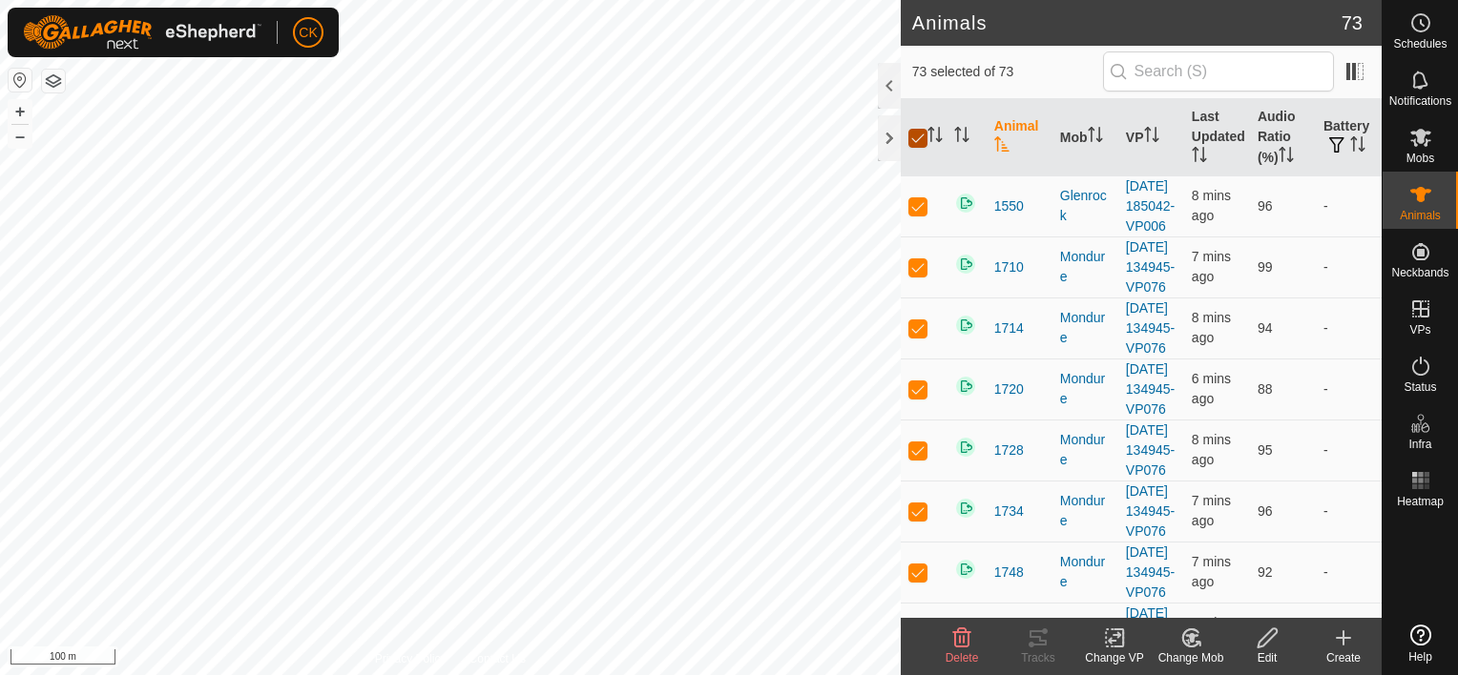
checkbox input "false"
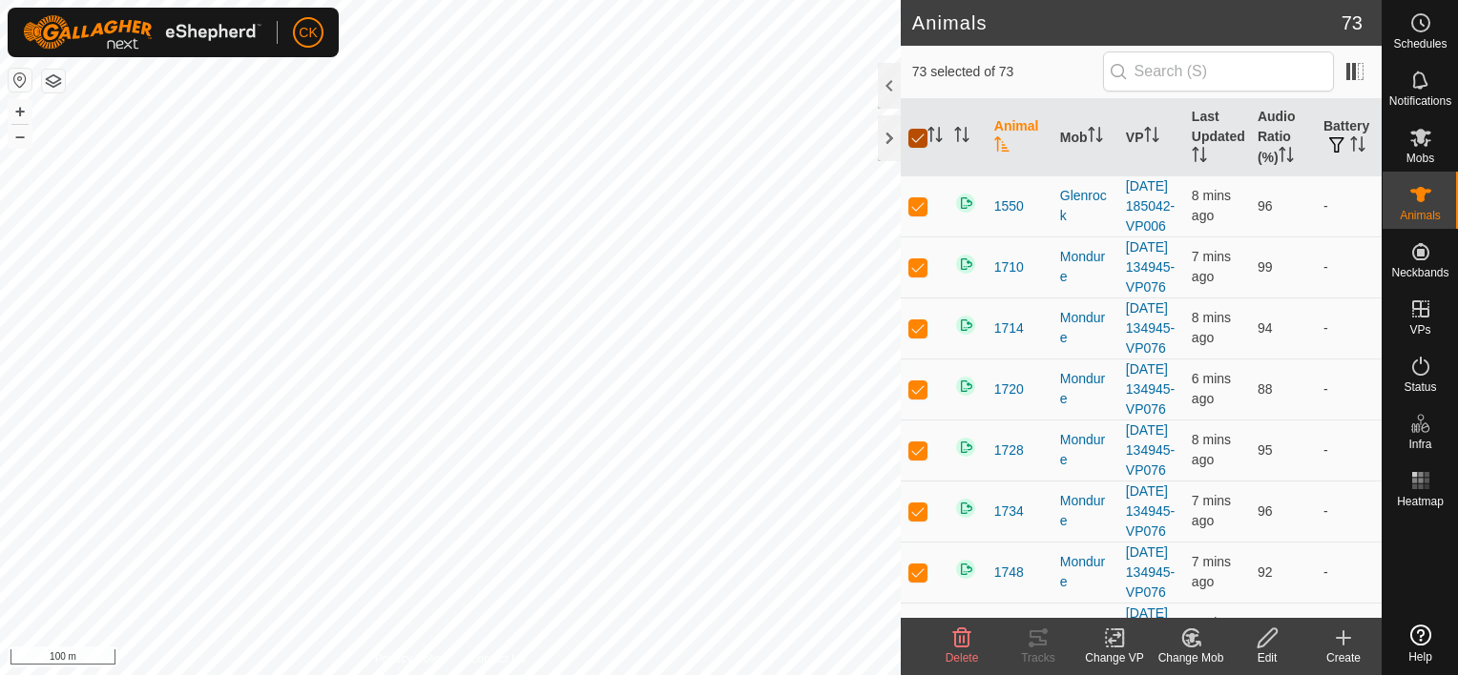
checkbox input "false"
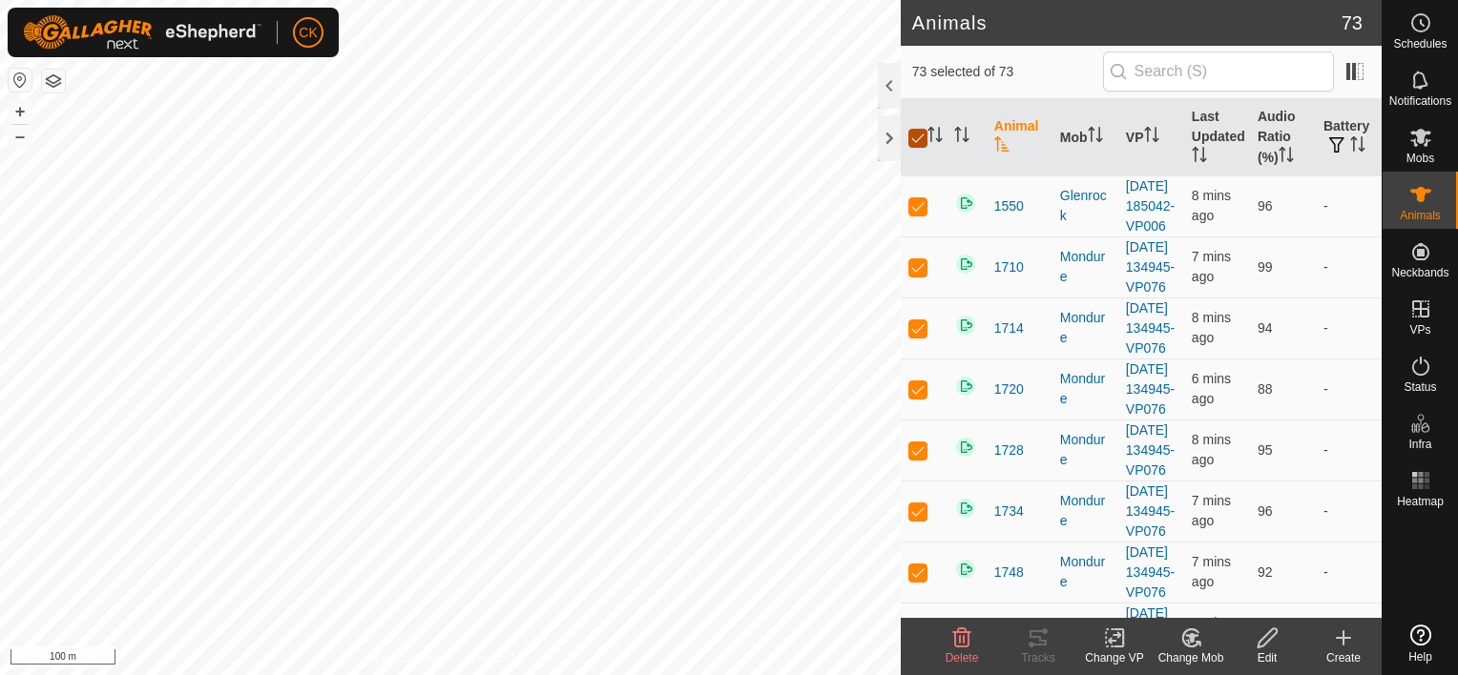
checkbox input "false"
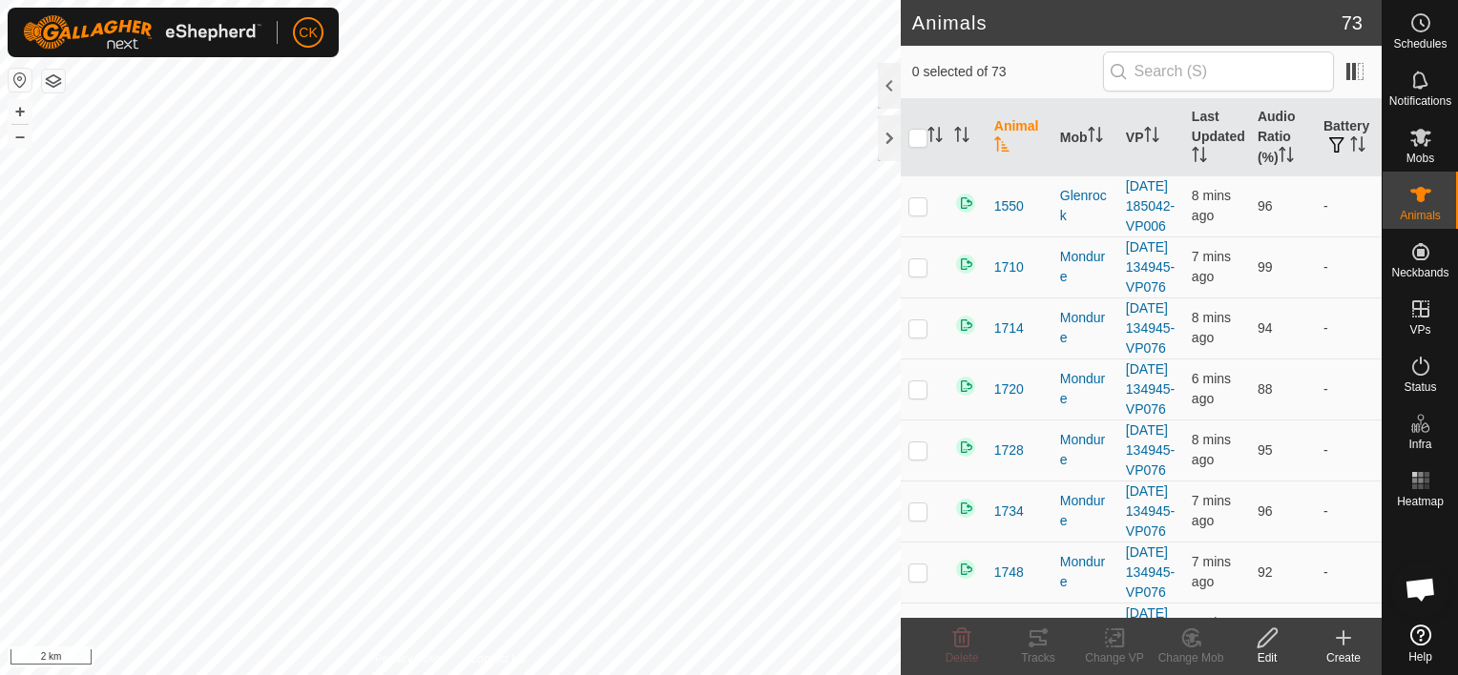
scroll to position [557, 0]
checkbox input "true"
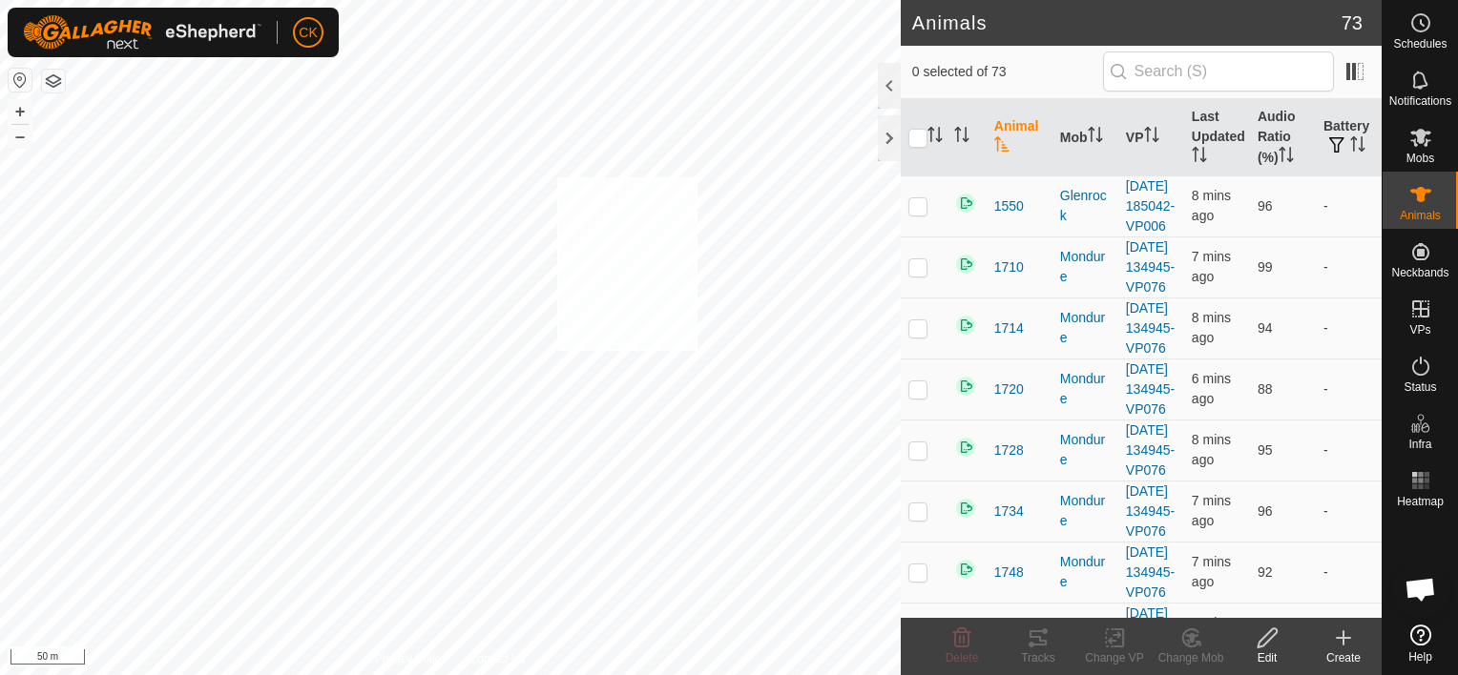
checkbox input "true"
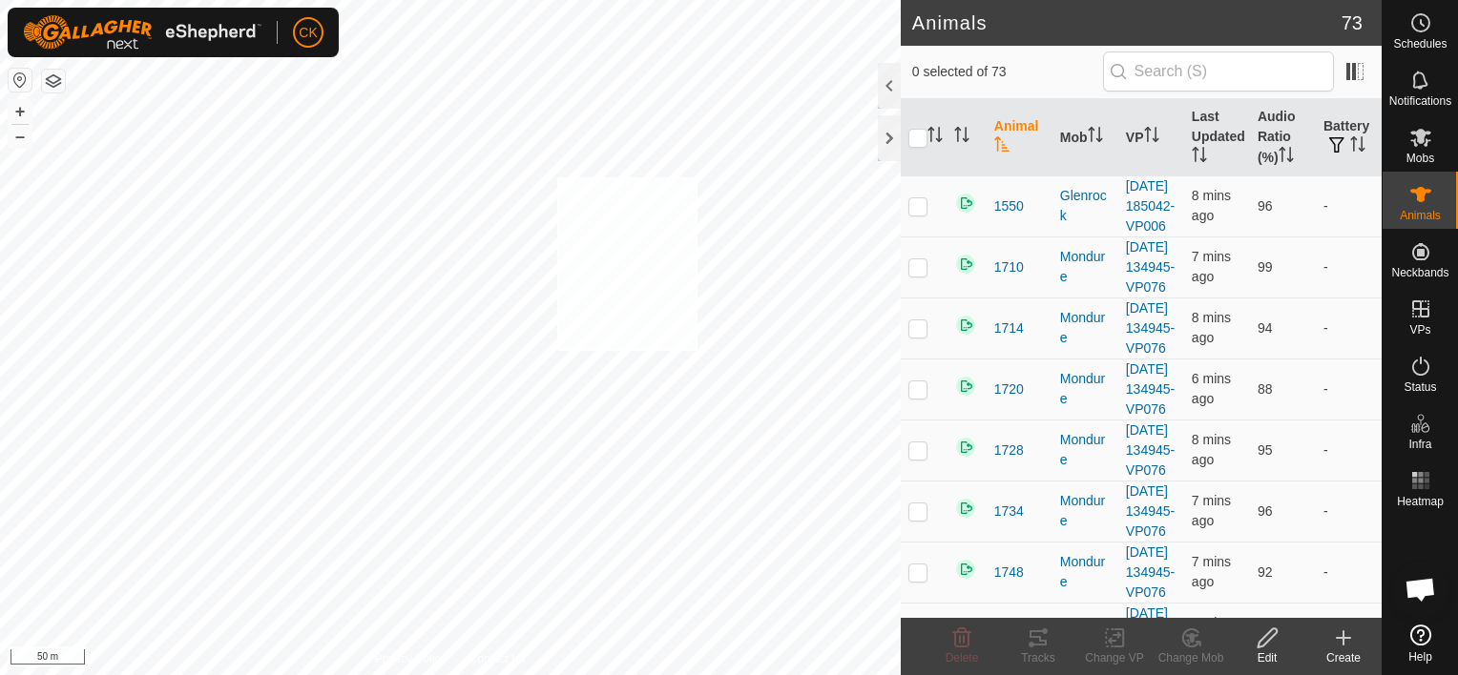
checkbox input "true"
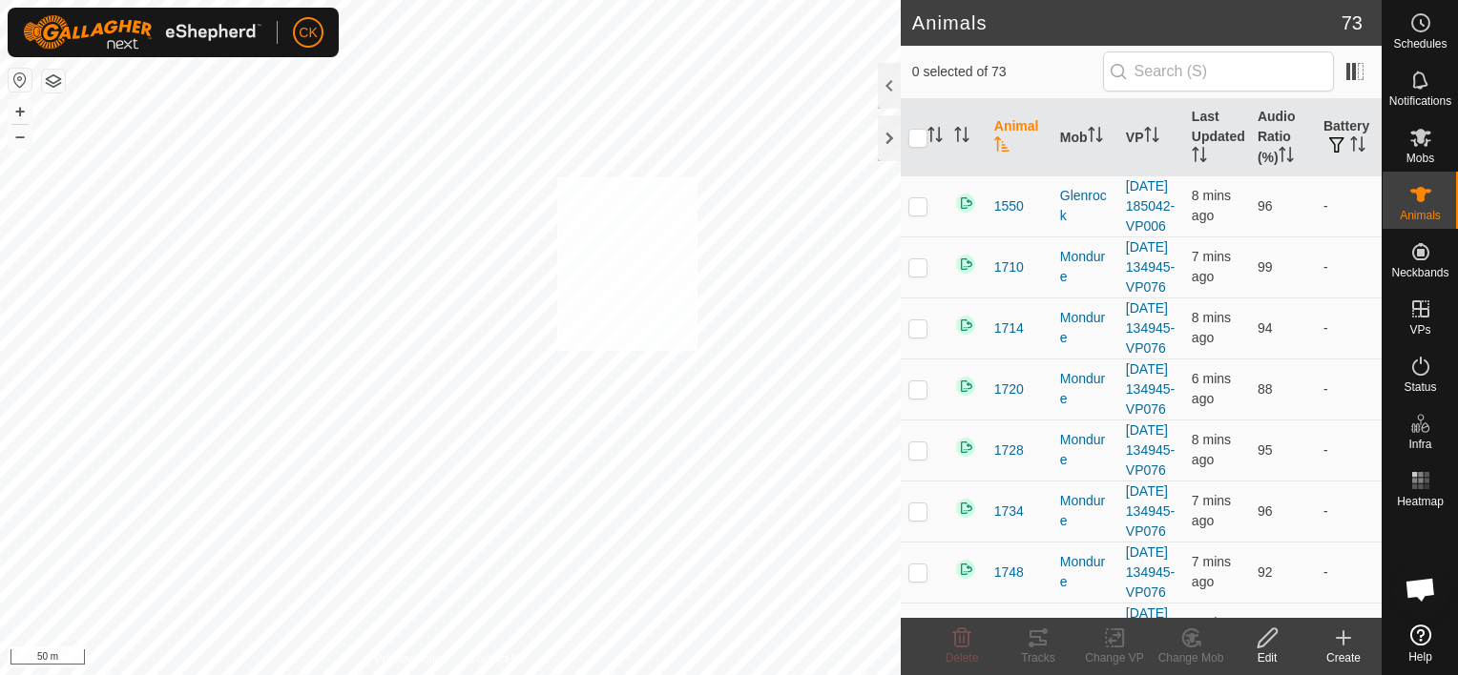
checkbox input "true"
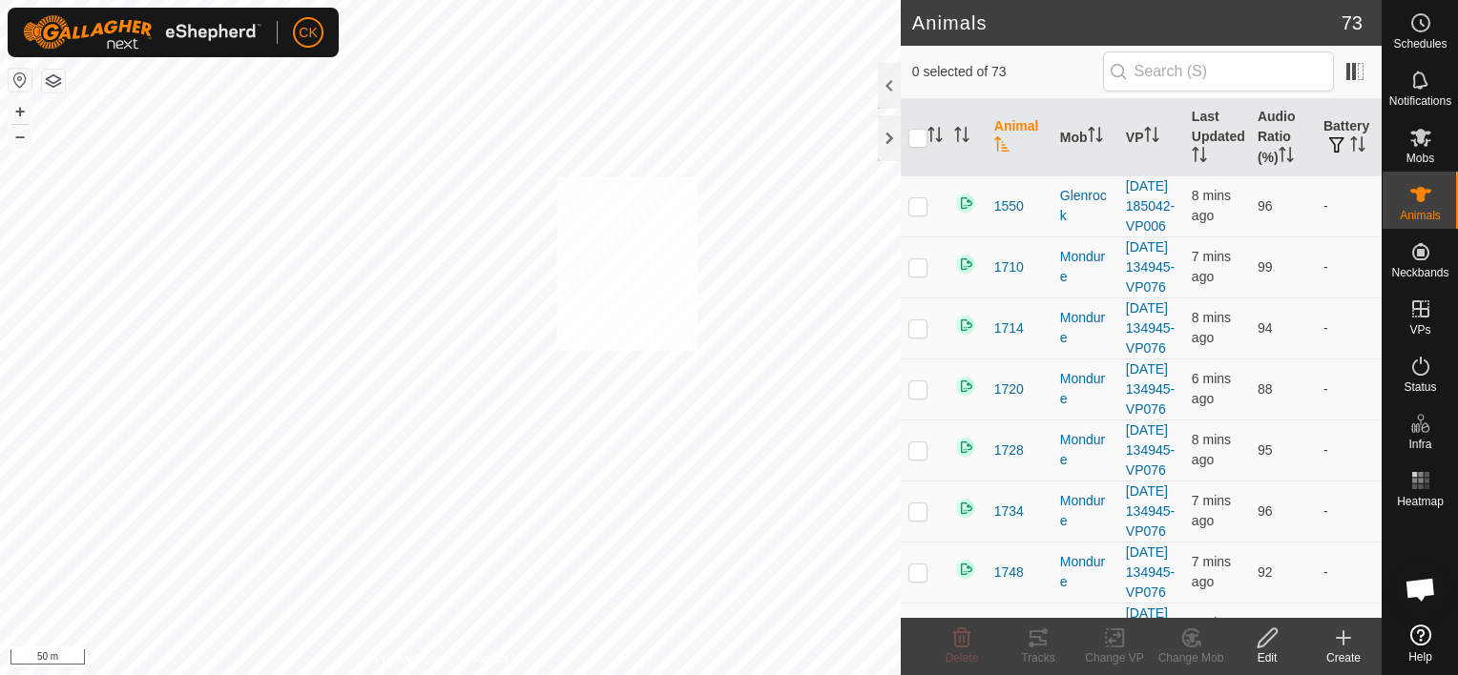
checkbox input "true"
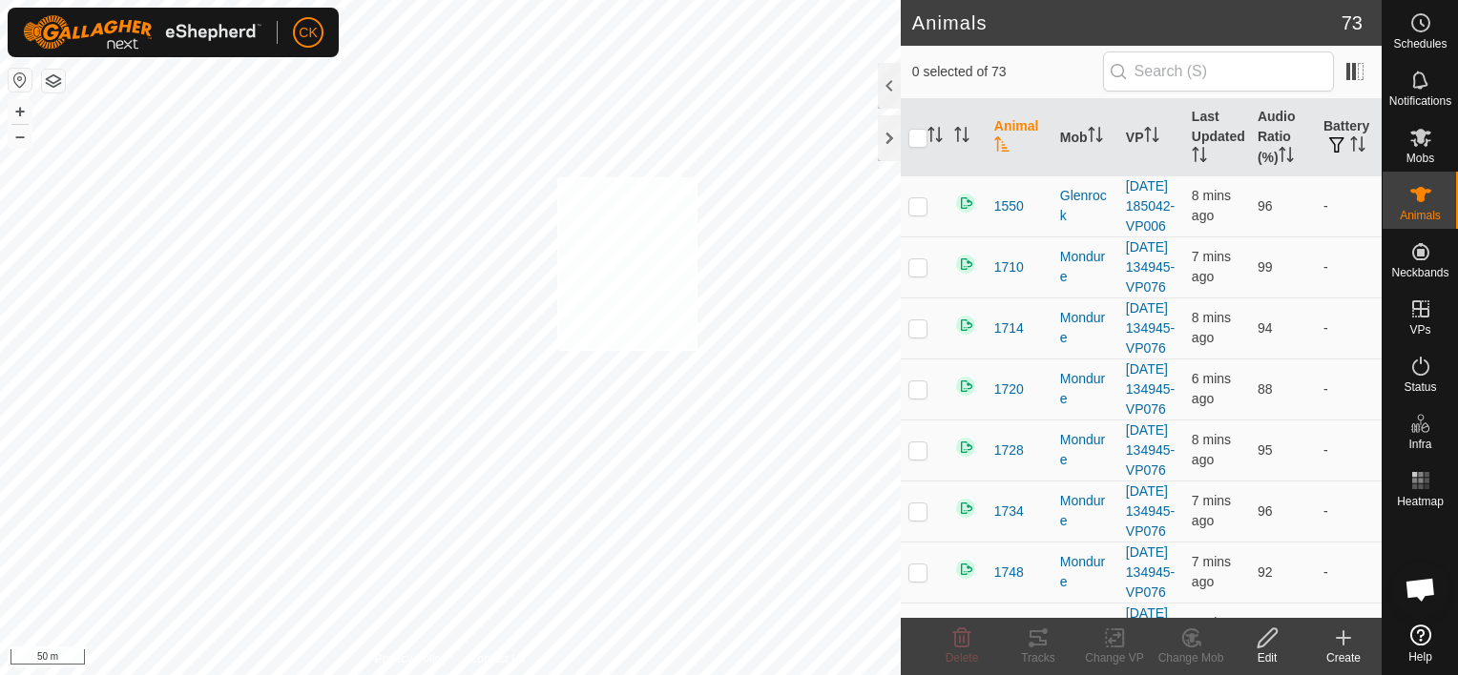
checkbox input "true"
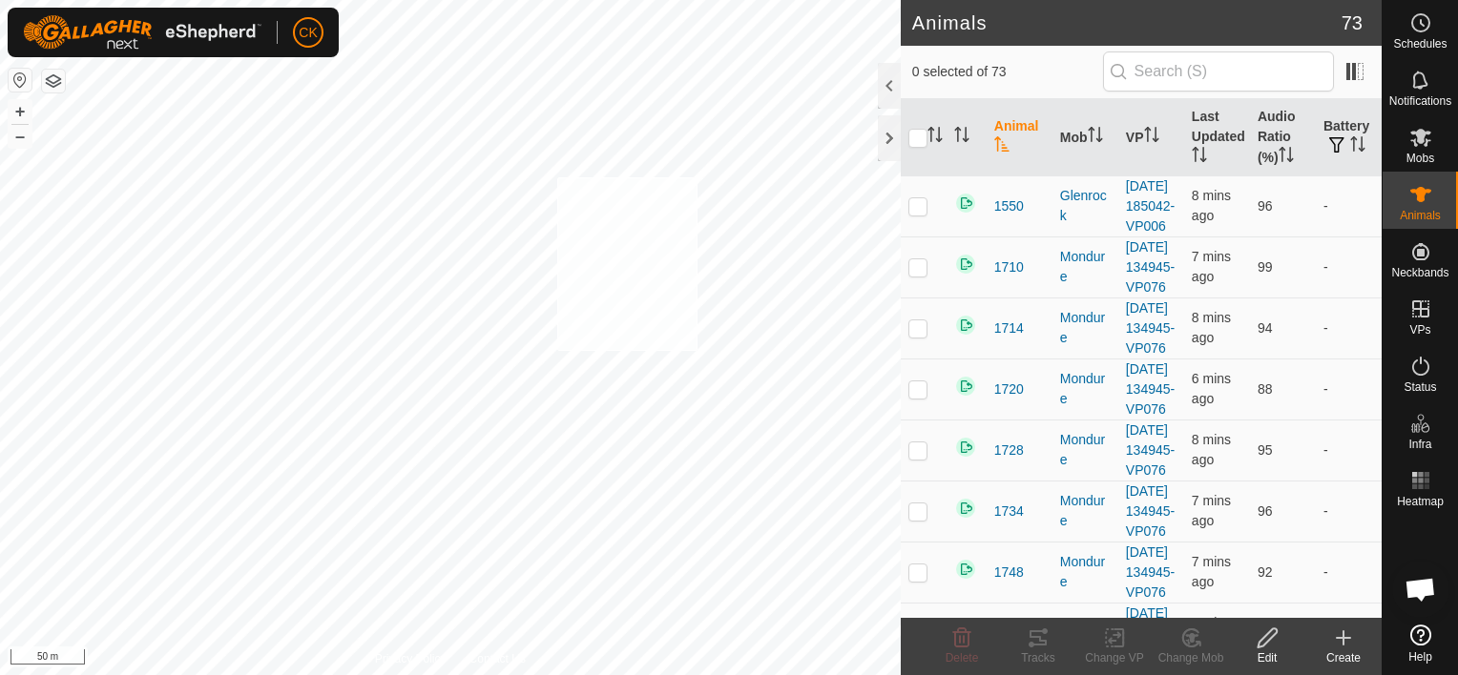
checkbox input "true"
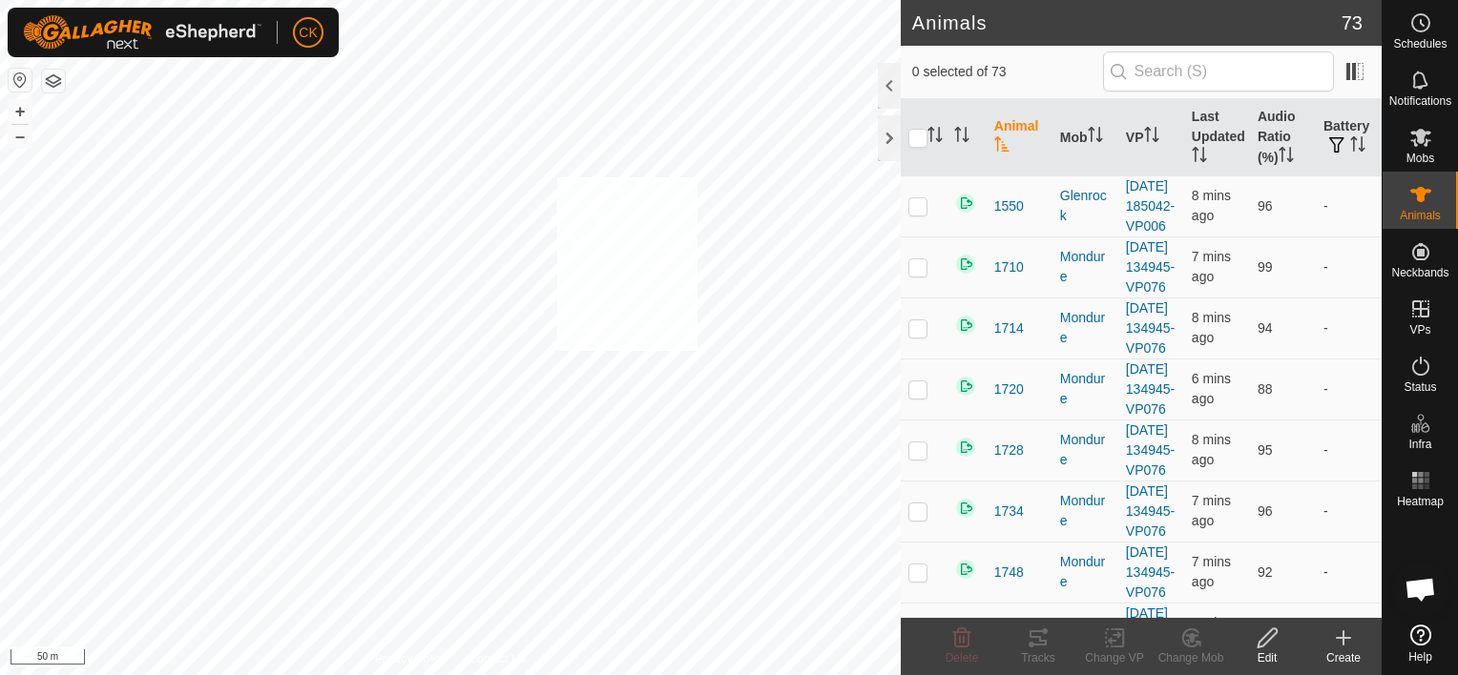
checkbox input "true"
click at [921, 137] on input "checkbox" at bounding box center [917, 138] width 19 height 19
checkbox input "true"
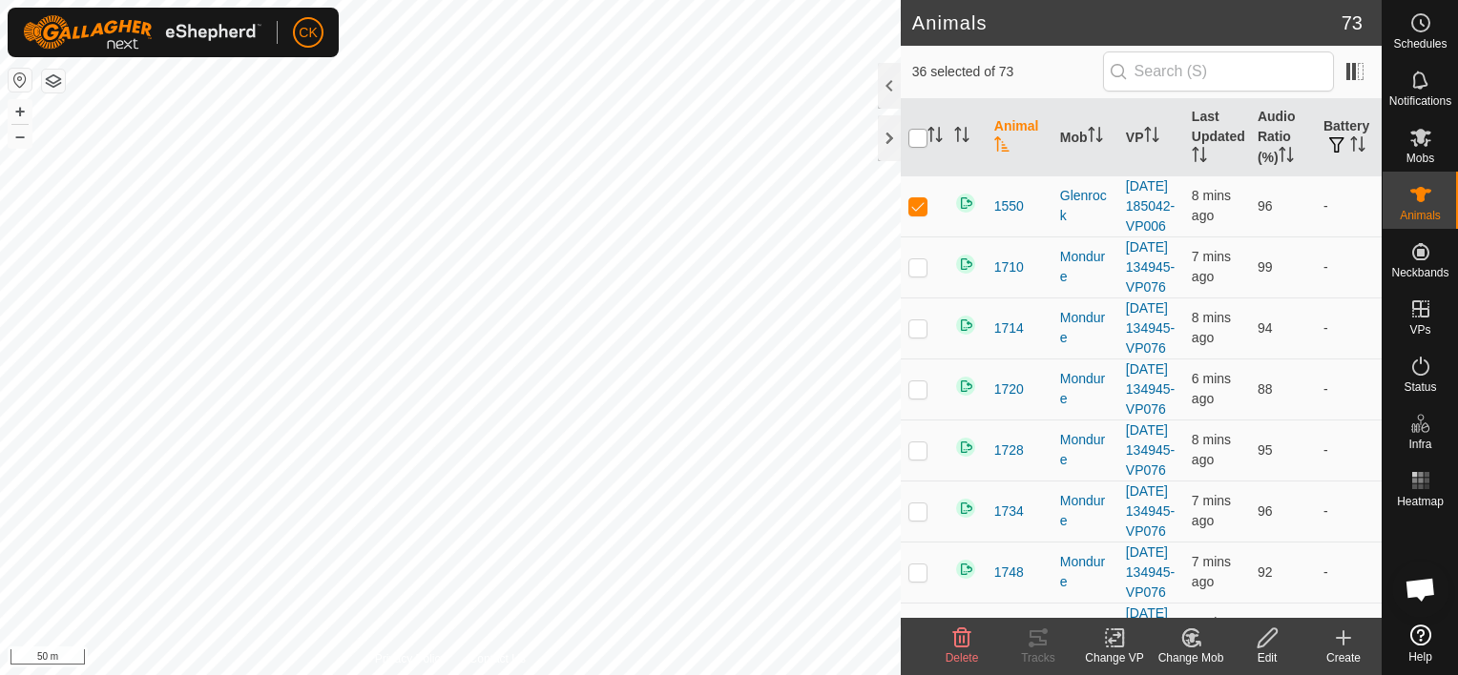
checkbox input "true"
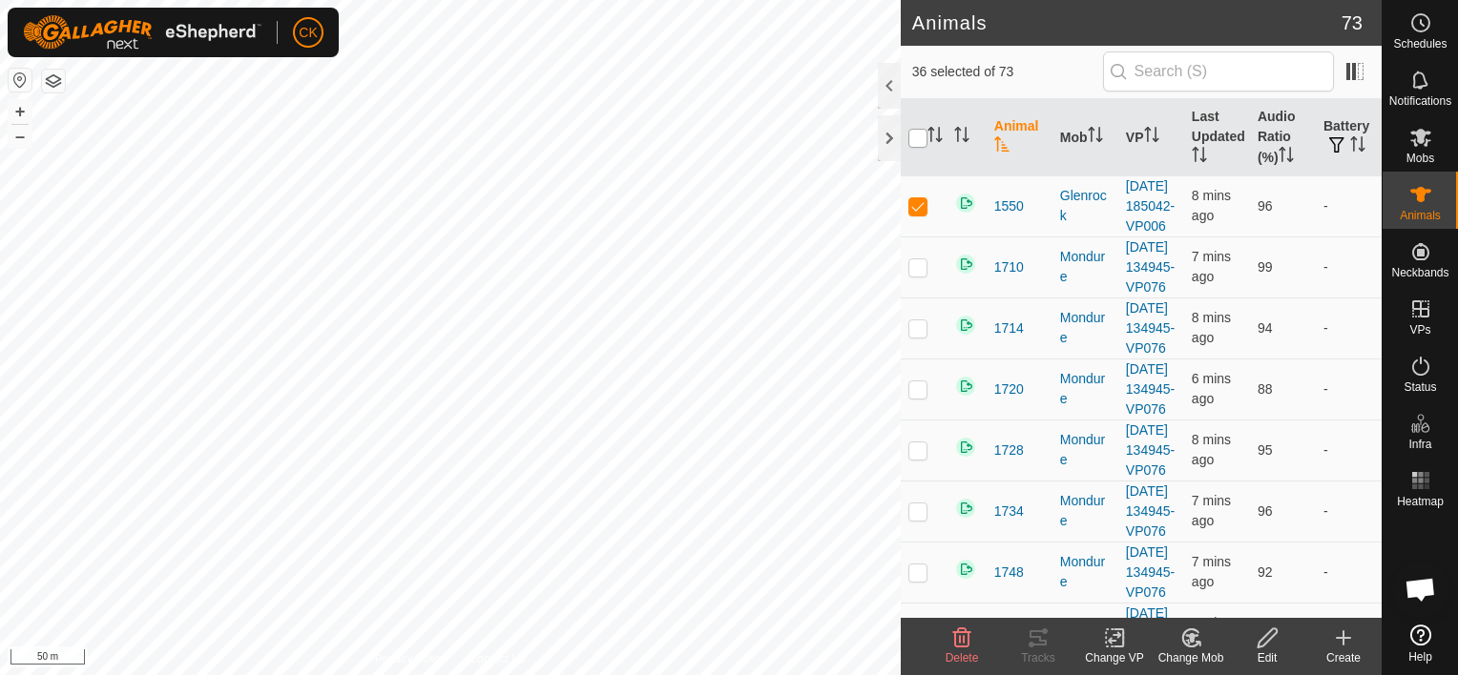
checkbox input "true"
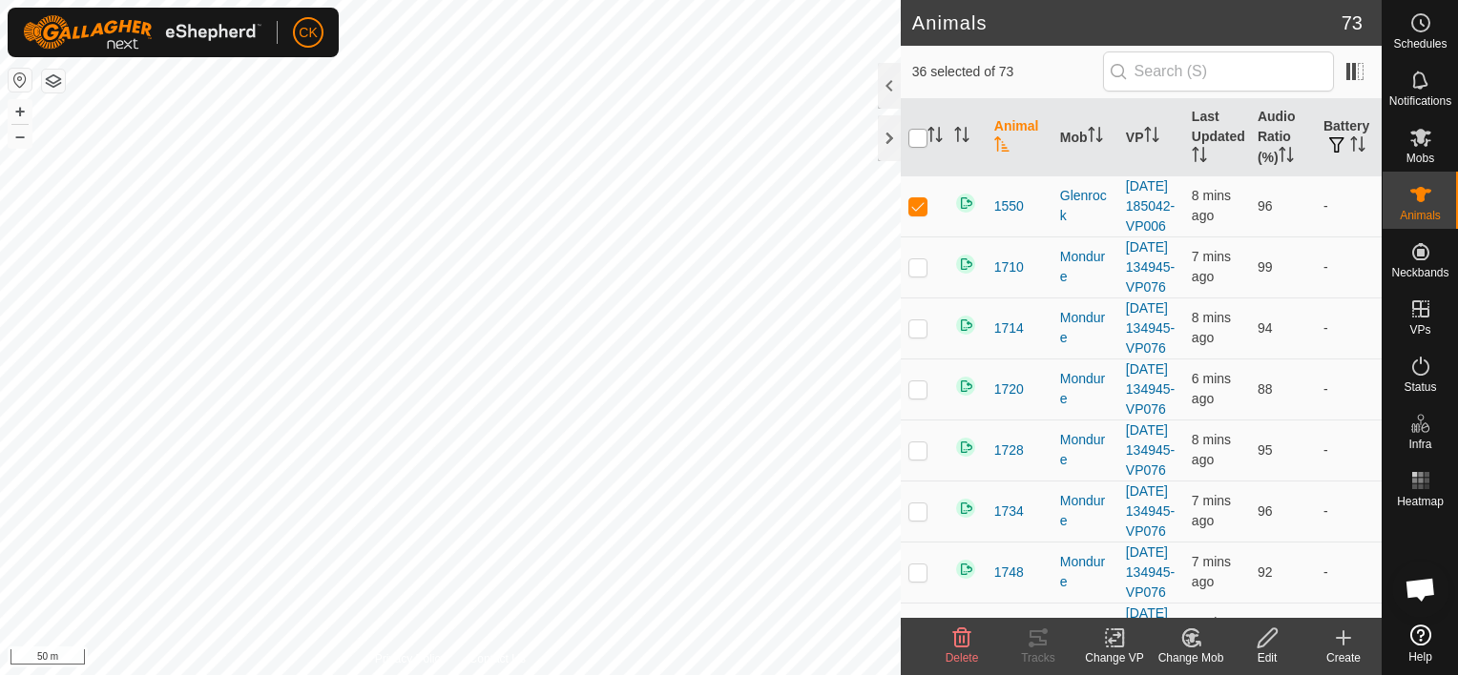
checkbox input "true"
click at [921, 137] on input "checkbox" at bounding box center [917, 138] width 19 height 19
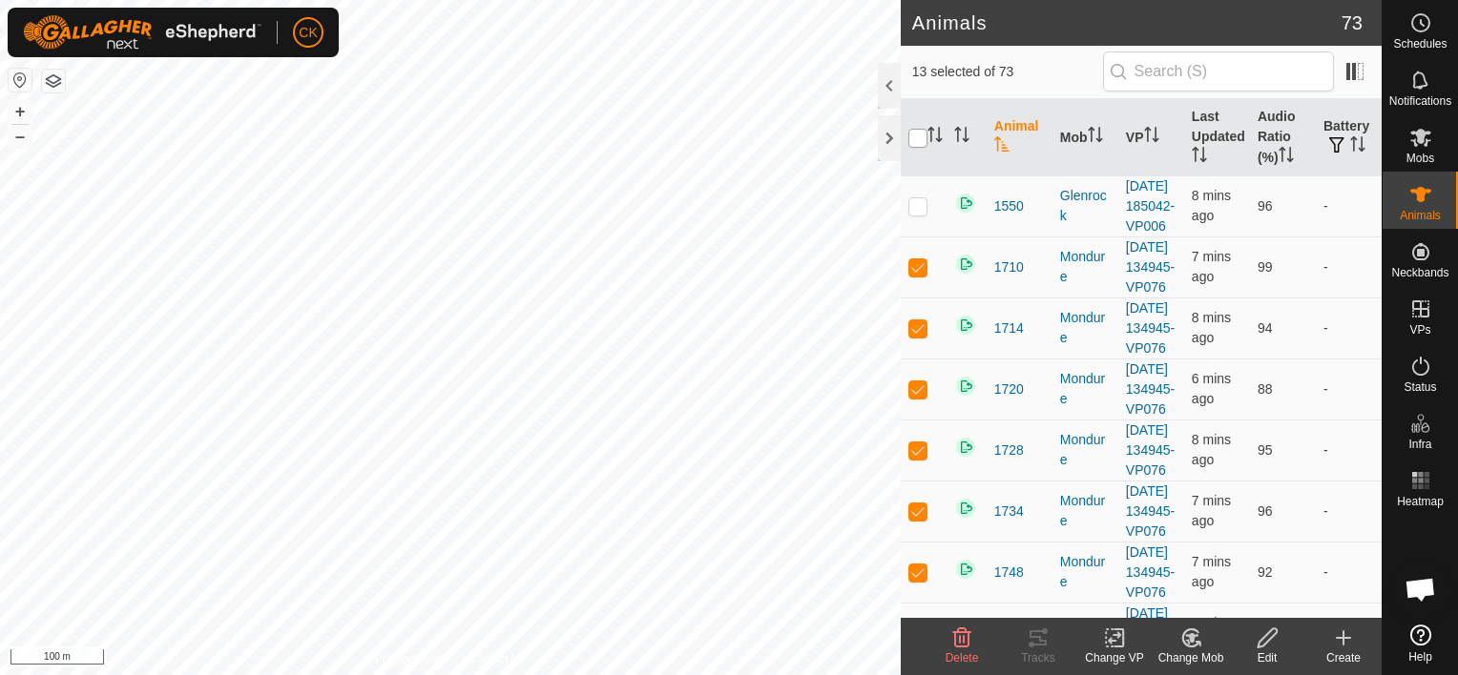
click at [922, 139] on input "checkbox" at bounding box center [917, 138] width 19 height 19
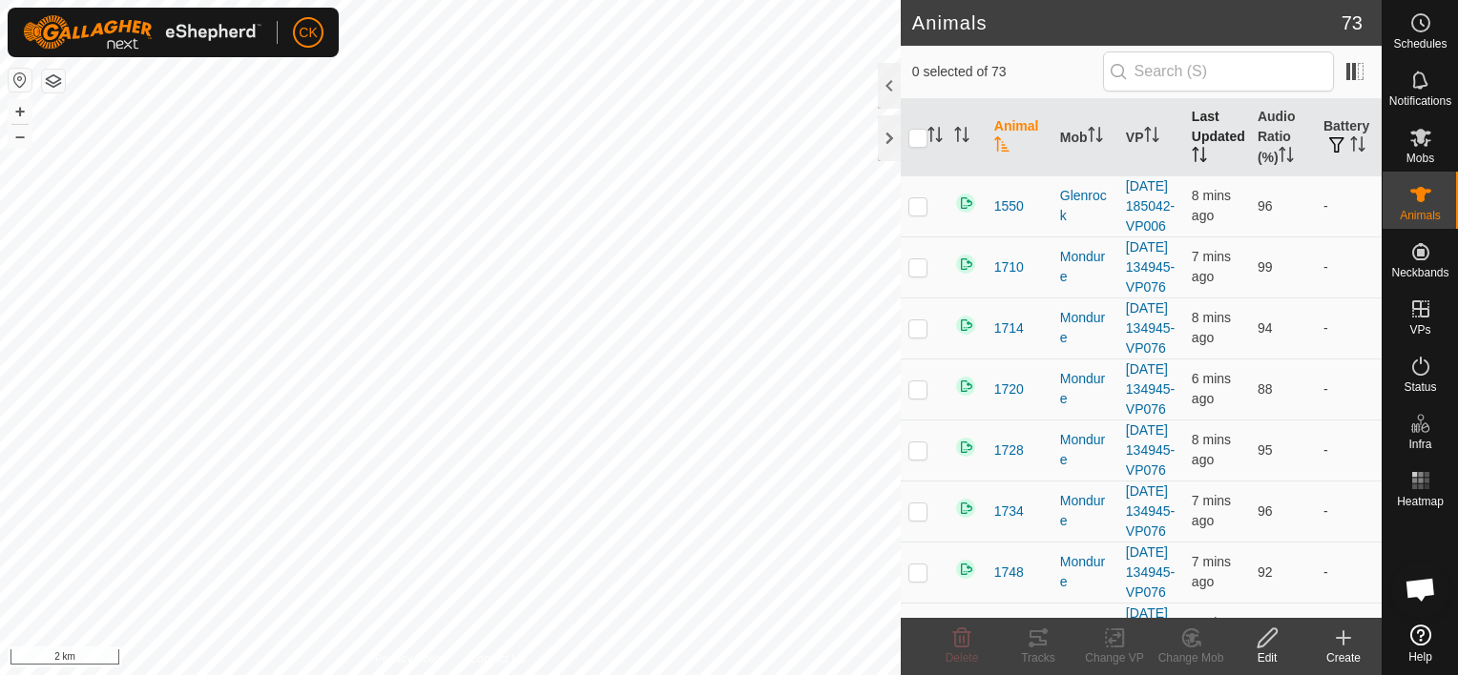
click at [1208, 132] on th "Last Updated" at bounding box center [1217, 137] width 66 height 77
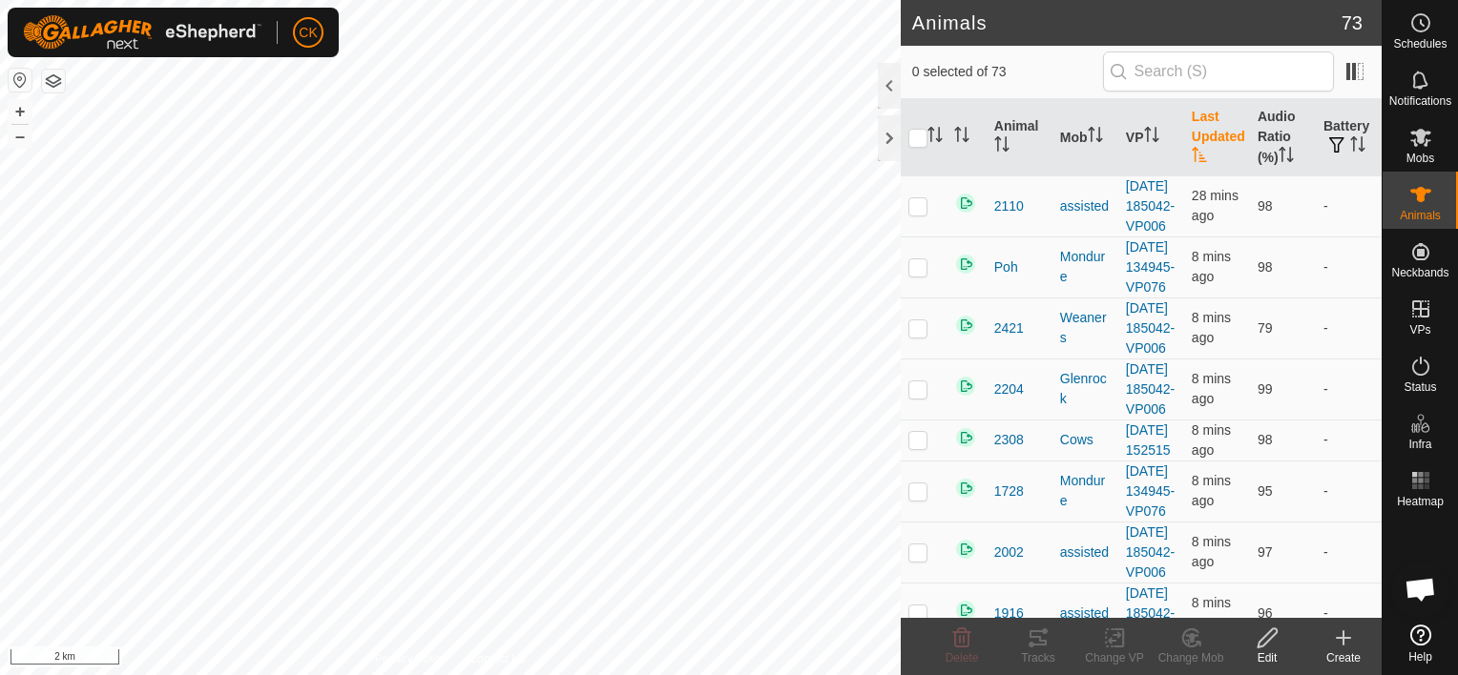
click at [1208, 132] on th "Last Updated" at bounding box center [1217, 137] width 66 height 77
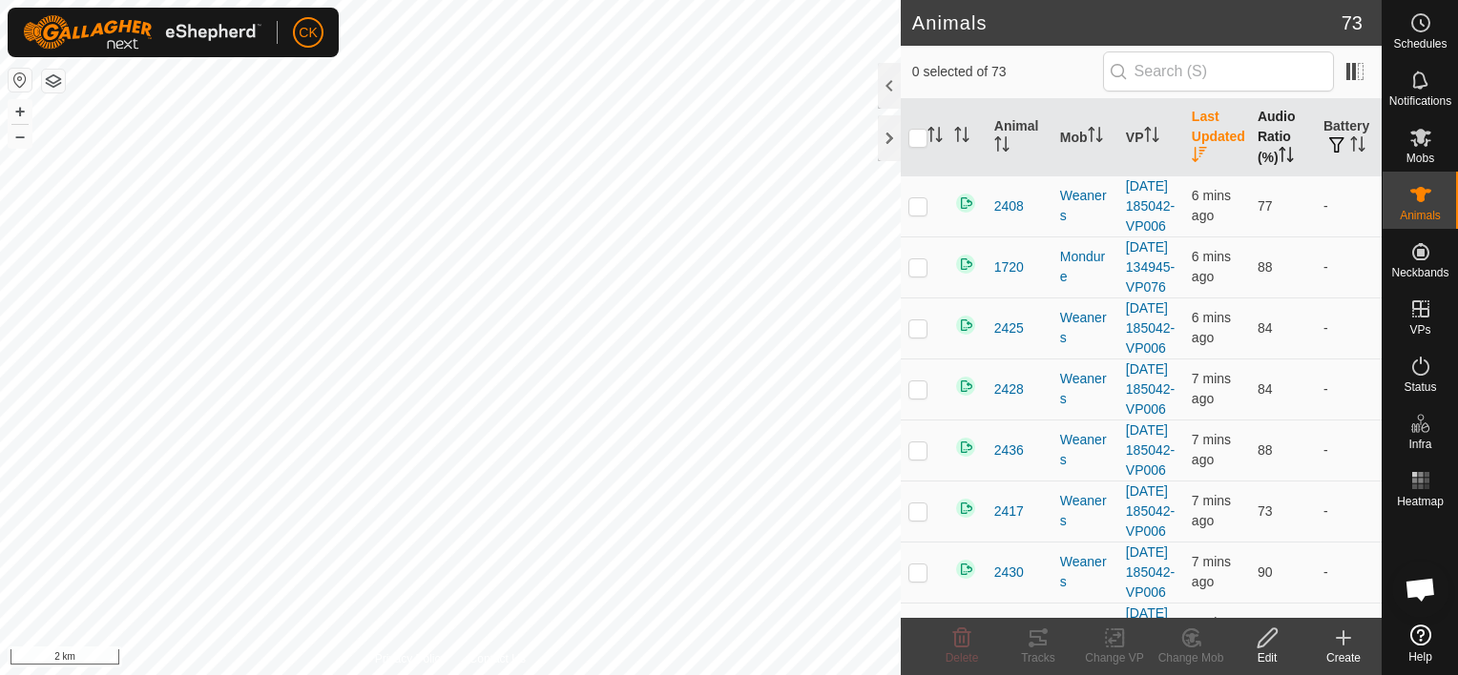
click at [1271, 130] on th "Audio Ratio (%)" at bounding box center [1283, 137] width 66 height 77
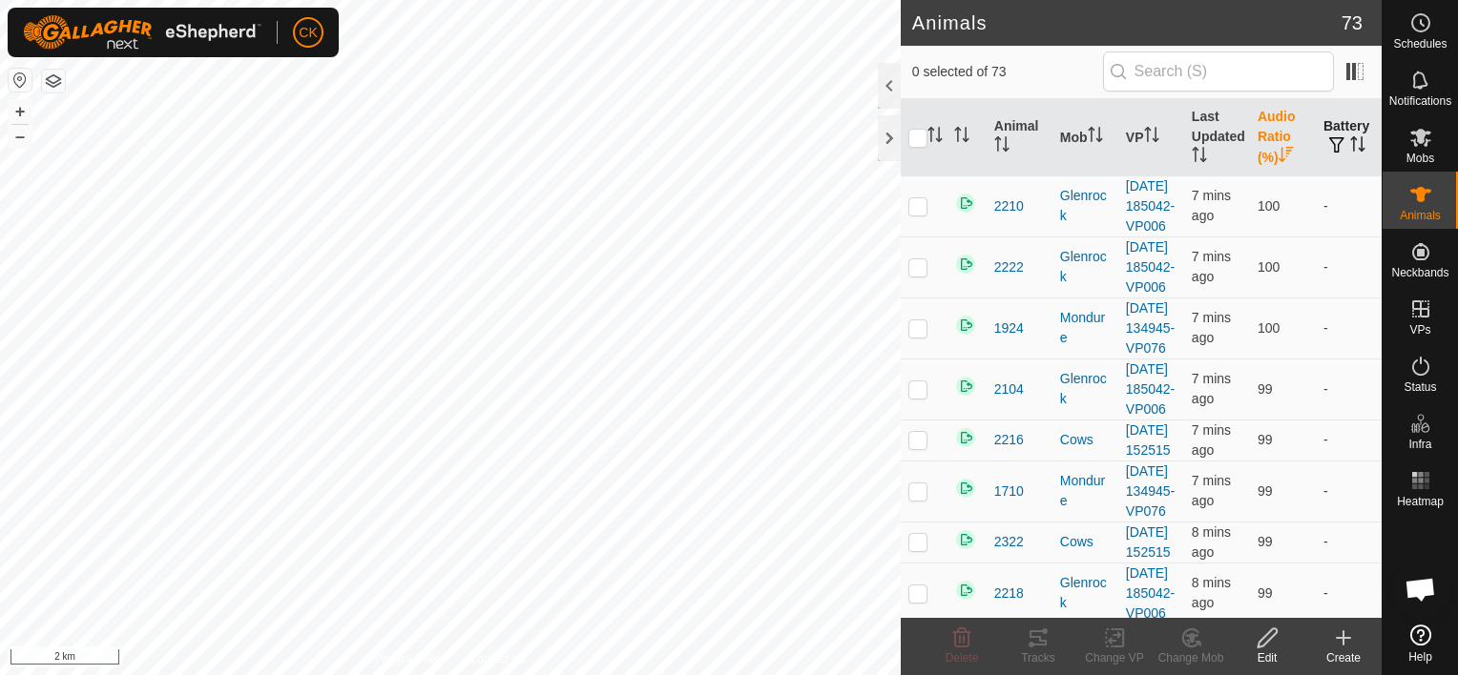
click at [1329, 137] on span "button" at bounding box center [1336, 144] width 15 height 15
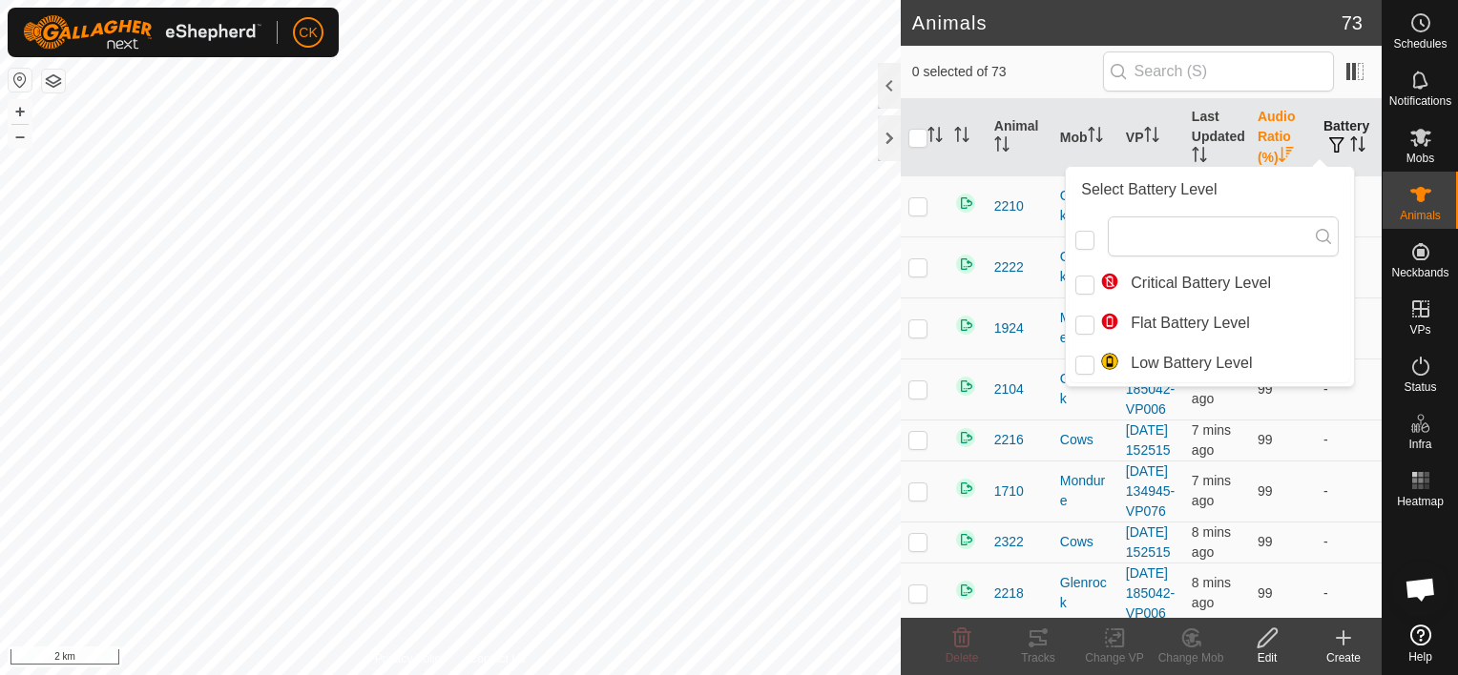
click at [1351, 143] on icon "Activate to sort" at bounding box center [1357, 143] width 15 height 15
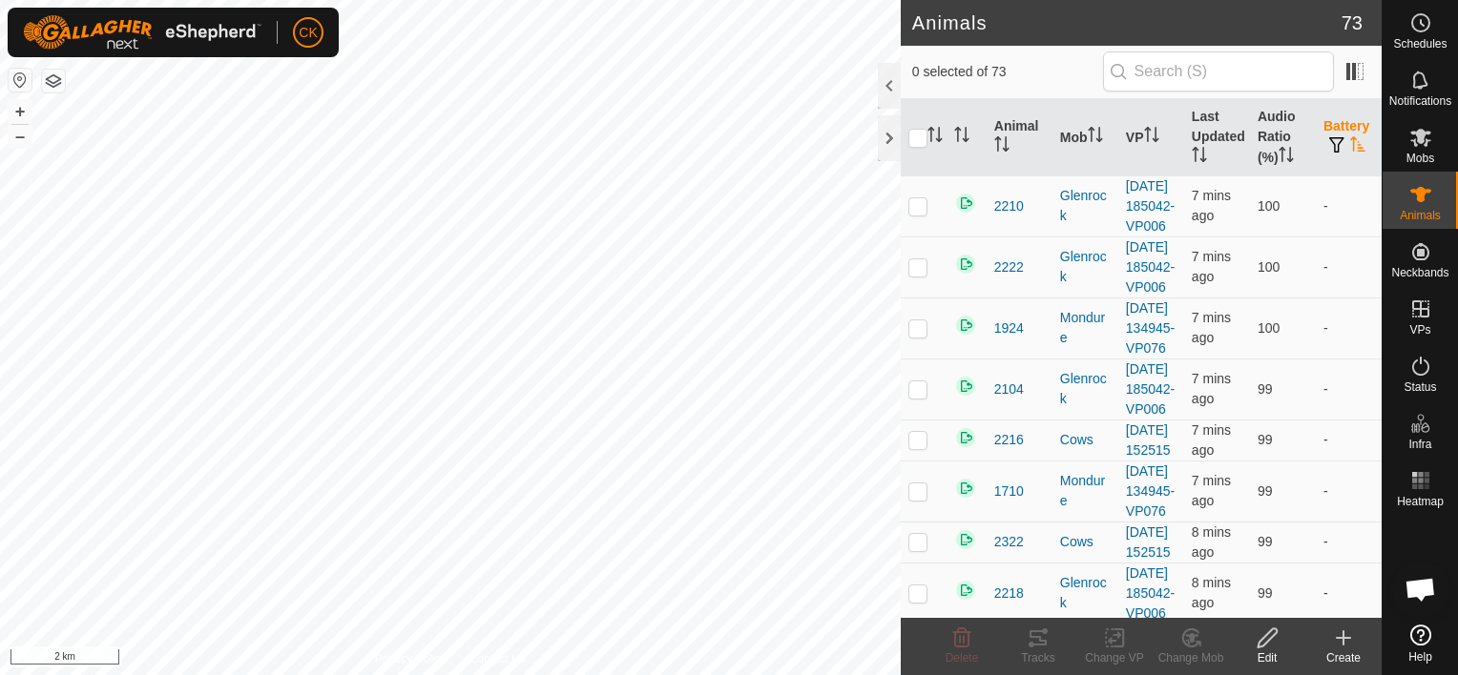
click at [1351, 143] on icon "Activate to sort" at bounding box center [1357, 143] width 15 height 15
click at [1200, 137] on th "Last Updated" at bounding box center [1217, 137] width 66 height 77
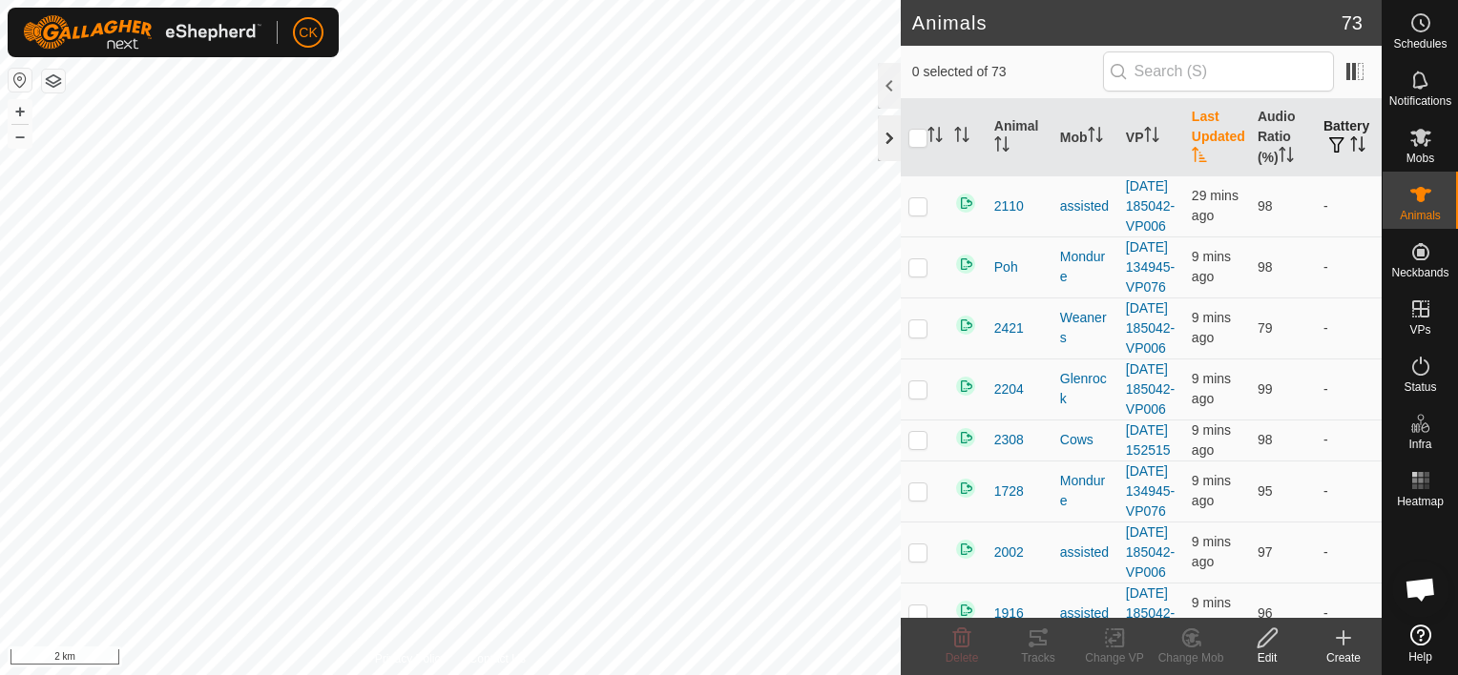
click at [889, 145] on div at bounding box center [889, 138] width 23 height 46
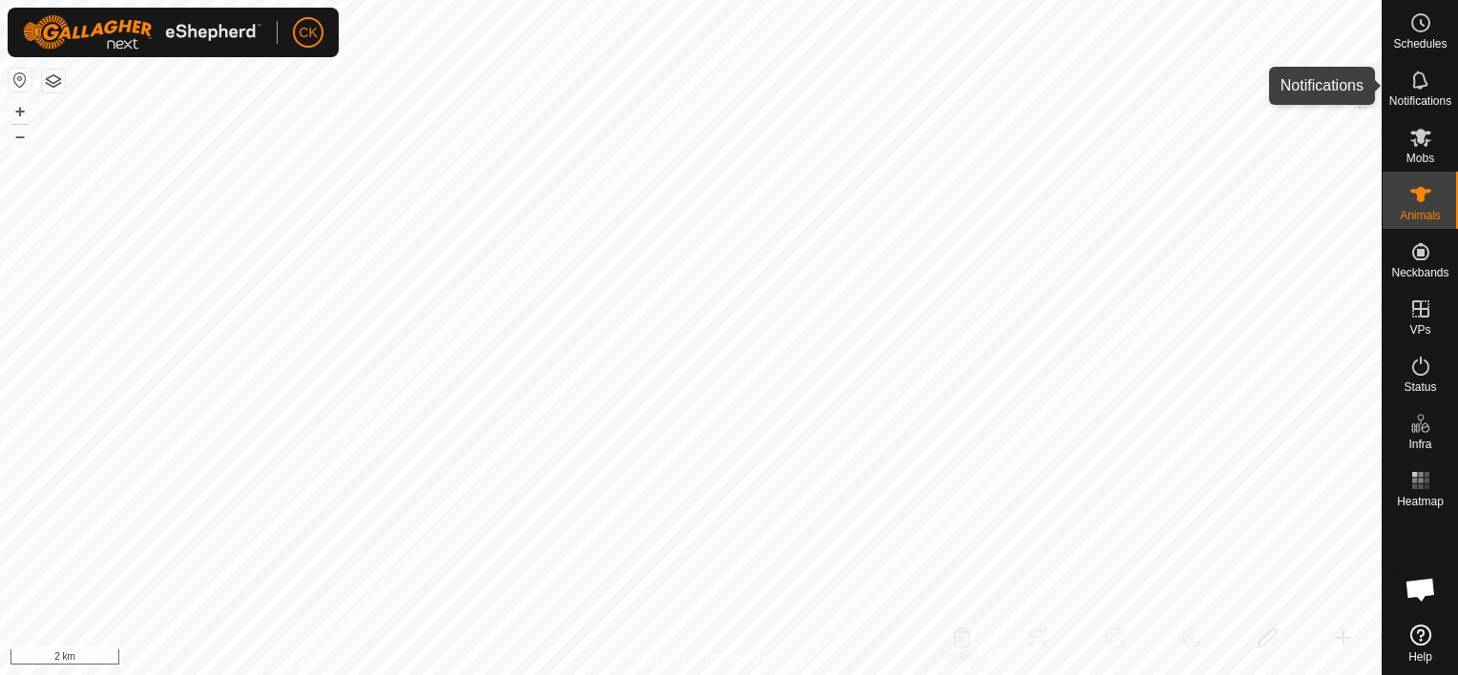
click at [1412, 79] on icon at bounding box center [1420, 80] width 23 height 23
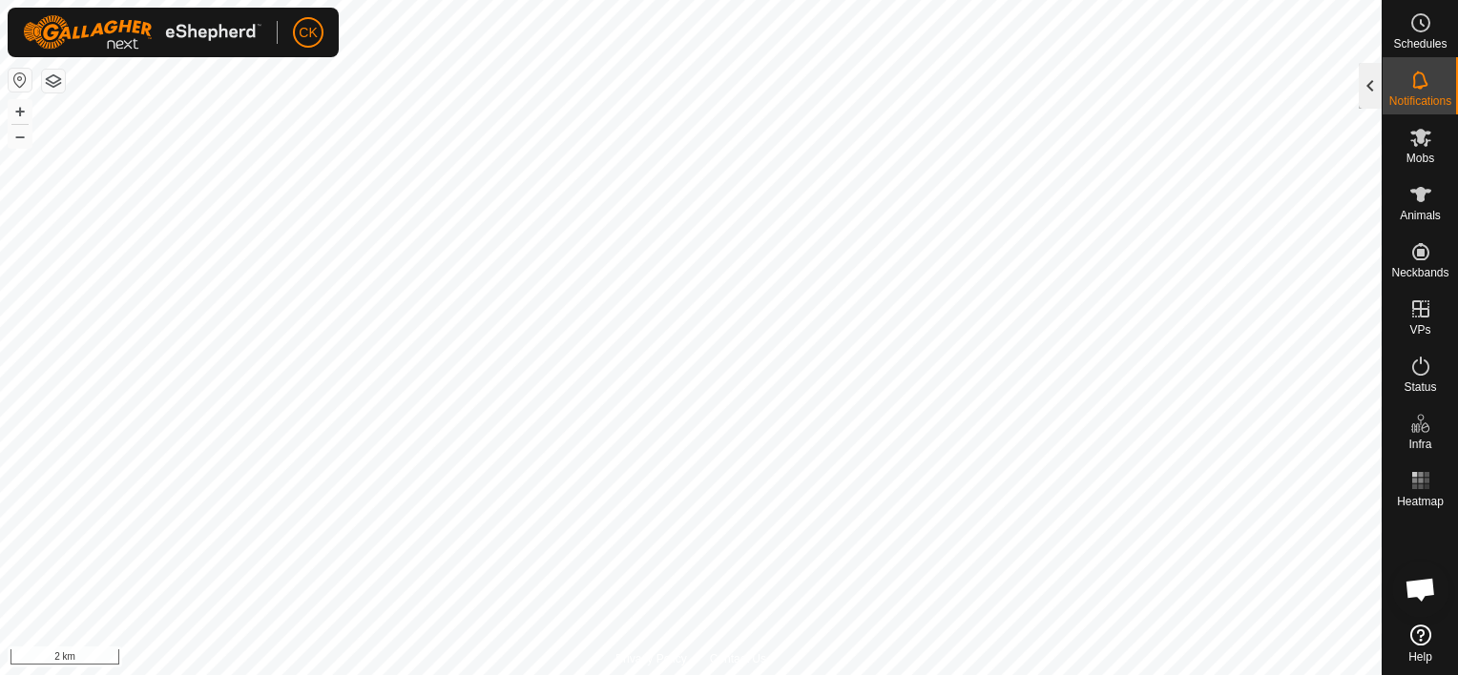
click at [1374, 88] on div at bounding box center [1370, 86] width 23 height 46
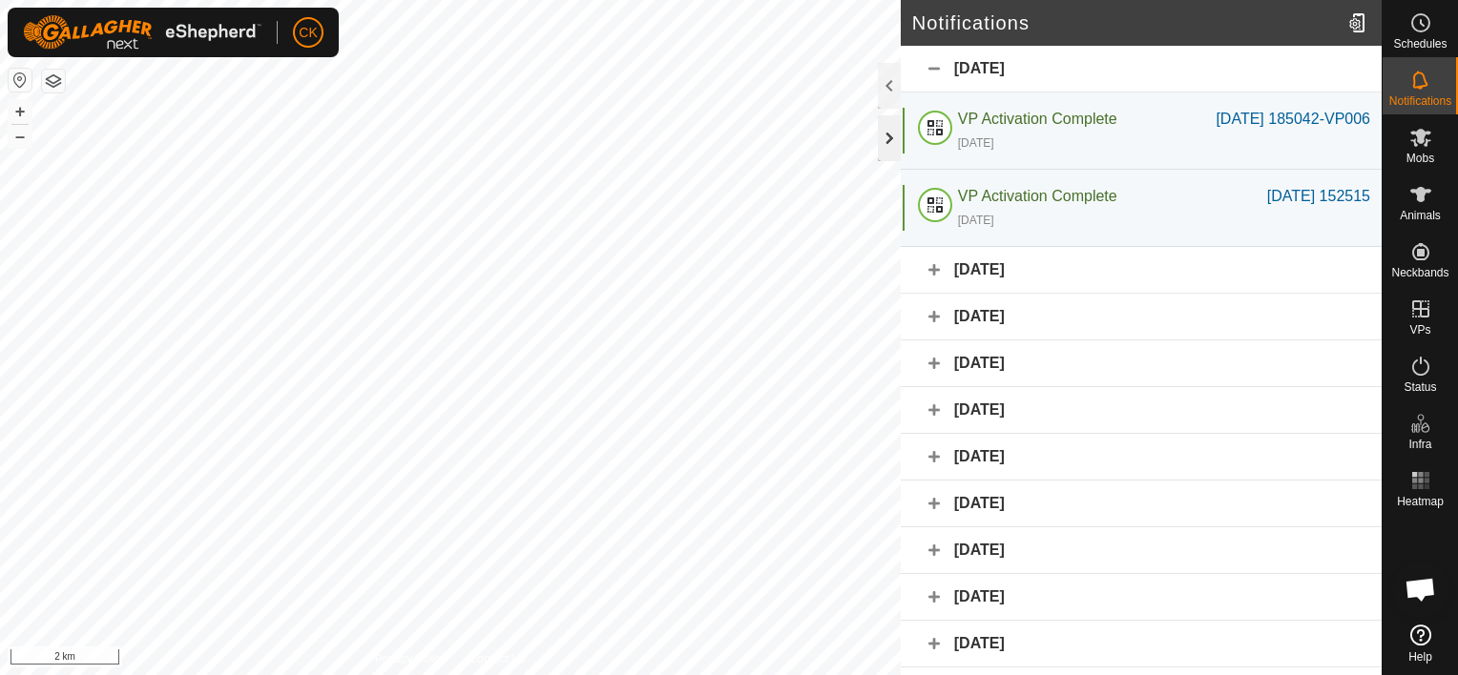
click at [883, 145] on div at bounding box center [889, 138] width 23 height 46
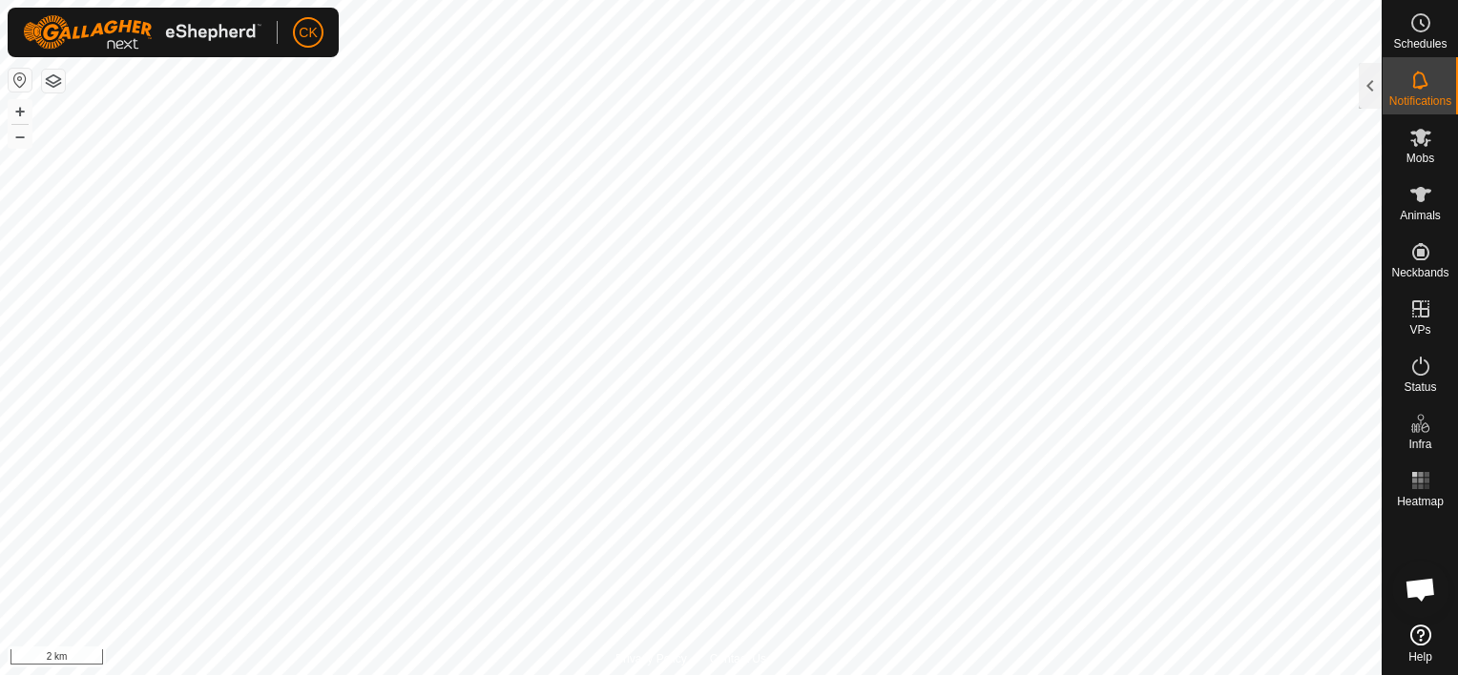
scroll to position [572, 0]
